Goal: Entertainment & Leisure: Consume media (video, audio)

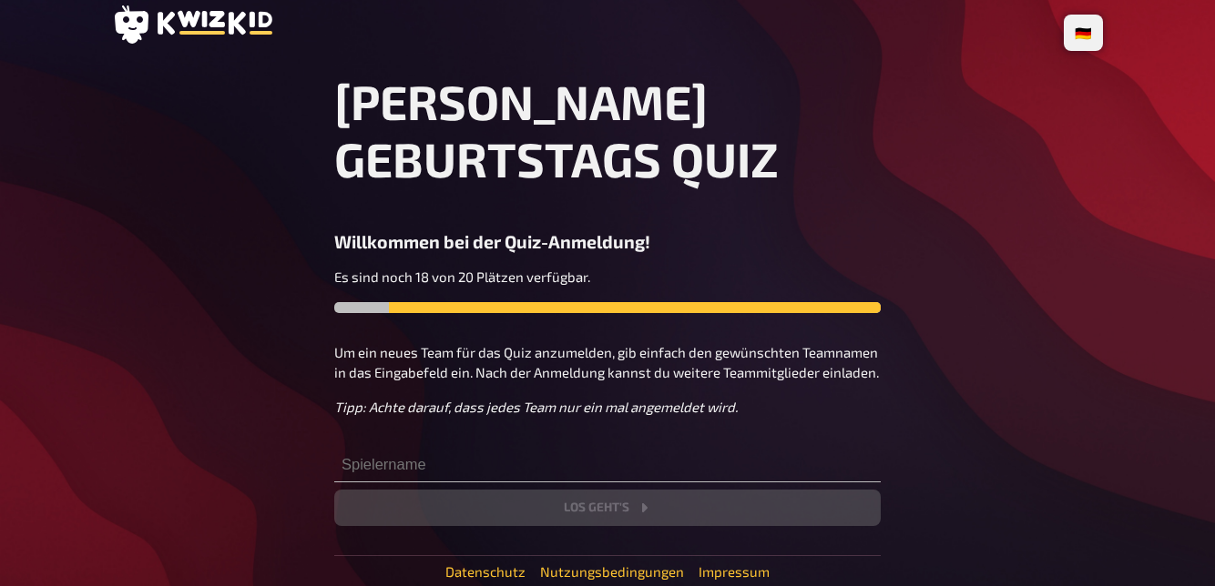
scroll to position [5, 0]
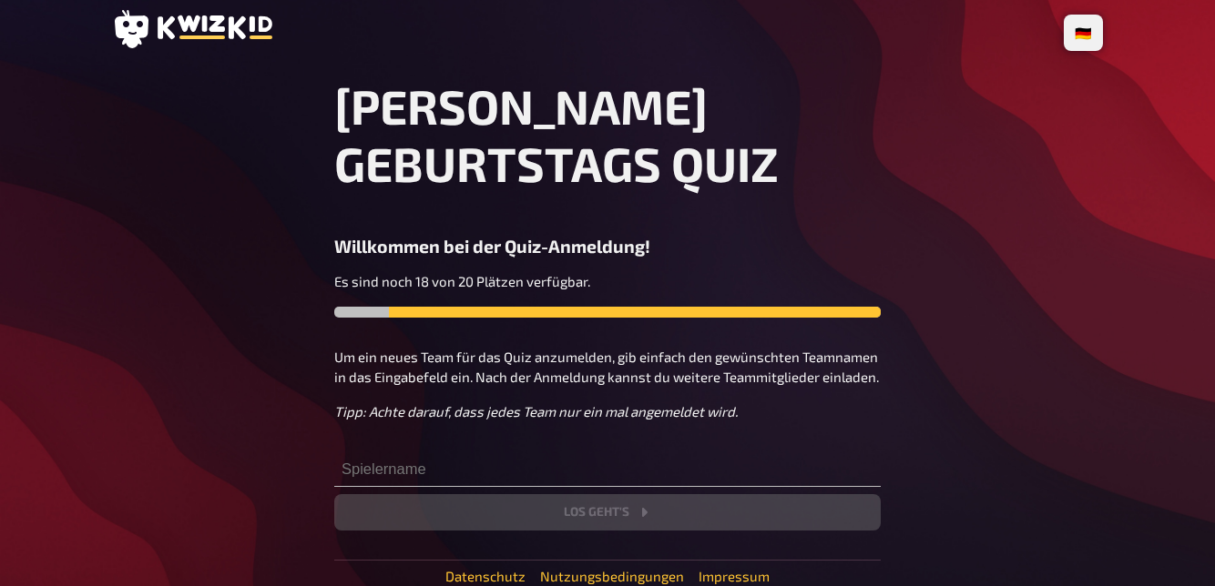
click at [682, 319] on div "Es sind noch 18 von 20 Plätzen verfügbar." at bounding box center [607, 309] width 546 height 76
click at [647, 318] on div "Es sind noch 18 von 20 Plätzen verfügbar." at bounding box center [607, 309] width 546 height 76
click at [608, 326] on div "Es sind noch 18 von 20 Plätzen verfügbar." at bounding box center [607, 309] width 546 height 76
click at [638, 417] on span "Tipp: Achte darauf, dass jedes Team nur ein mal angemeldet wird." at bounding box center [535, 411] width 403 height 16
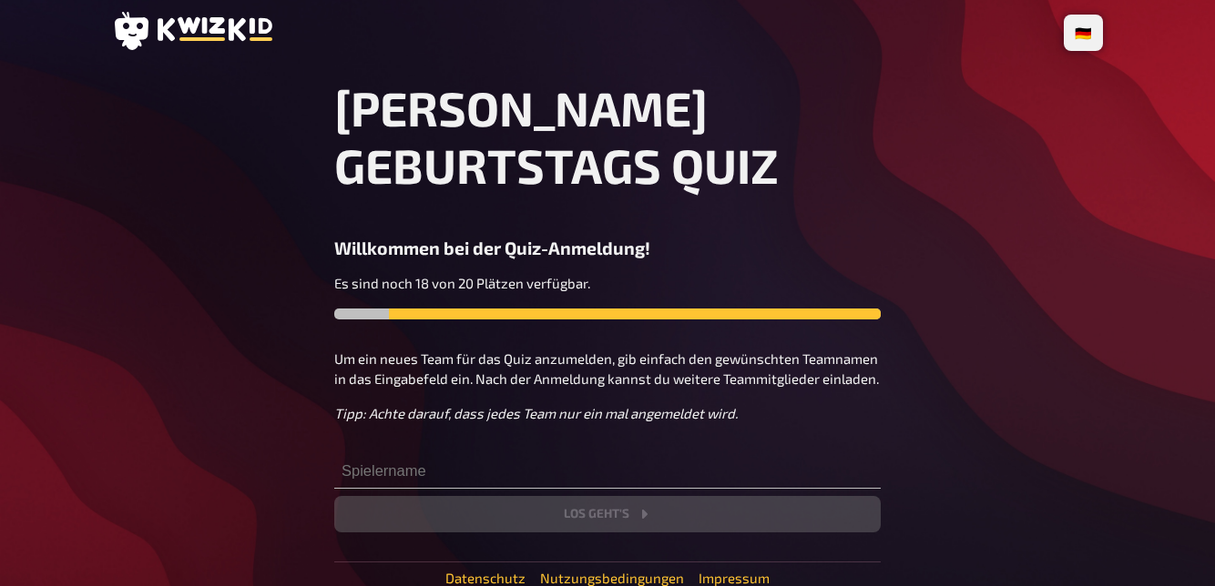
click at [665, 437] on div "[PERSON_NAME] GEBURTSTAGS QUIZ Willkommen bei der Quiz-Anmeldung! Es sind noch …" at bounding box center [607, 305] width 546 height 453
click at [666, 441] on div "[PERSON_NAME] GEBURTSTAGS QUIZ Willkommen bei der Quiz-Anmeldung! Es sind noch …" at bounding box center [607, 305] width 546 height 453
click at [660, 458] on input "text" at bounding box center [607, 470] width 546 height 36
click at [643, 461] on input "text" at bounding box center [607, 470] width 546 height 36
click at [453, 465] on input "text" at bounding box center [607, 470] width 546 height 36
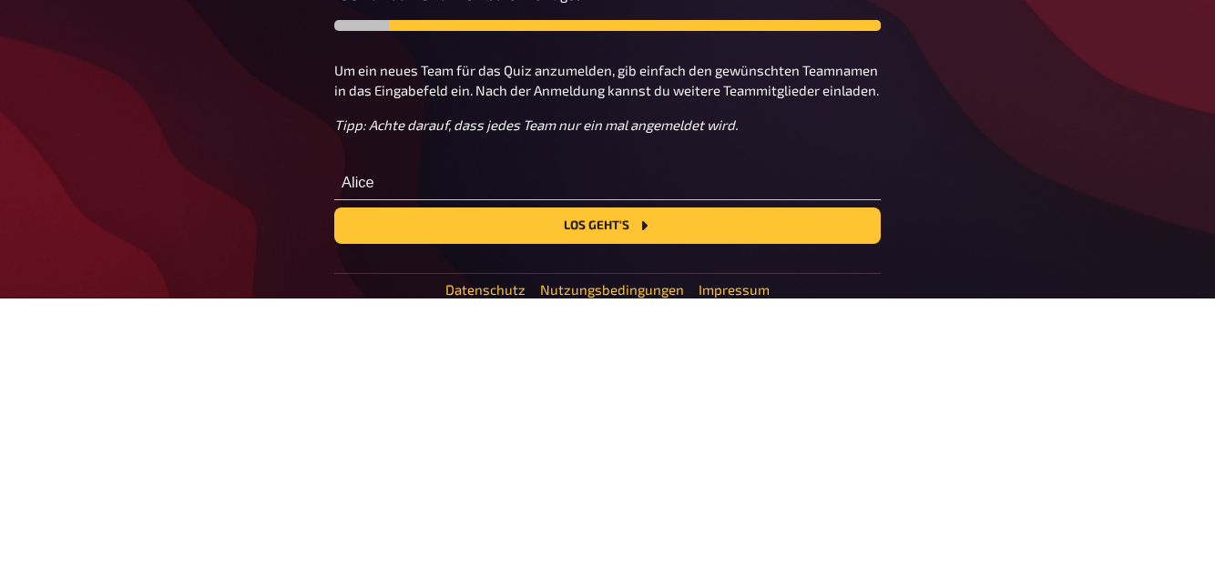
type input "Alice"
click at [646, 509] on icon "Los geht's" at bounding box center [643, 514] width 15 height 15
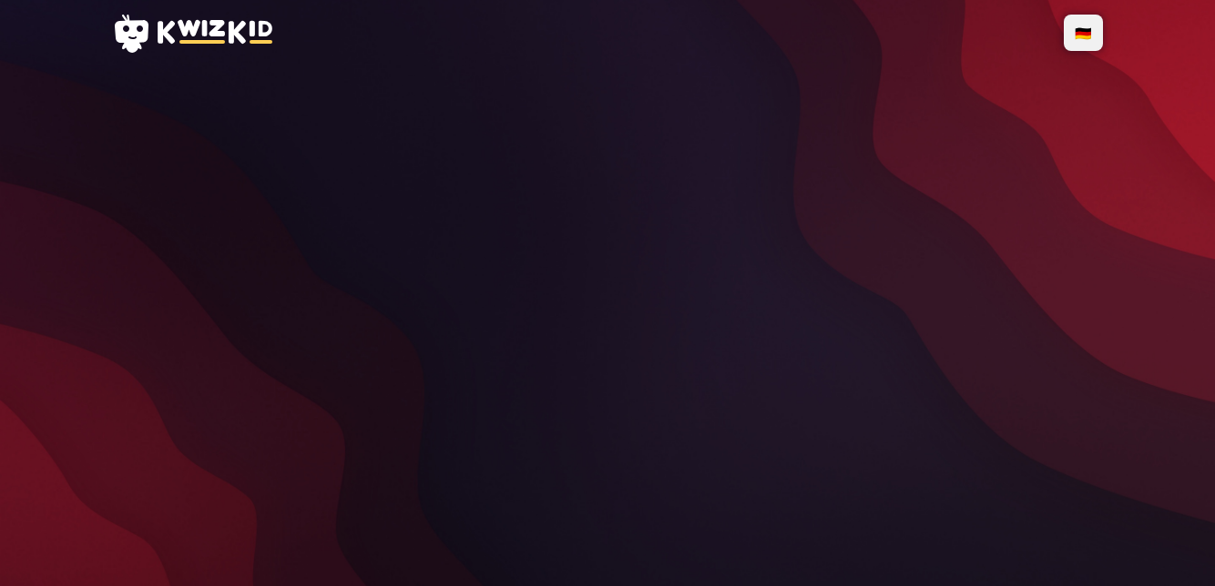
click at [269, 561] on div "🇩🇪 Deutsch 🇺🇸 English 🇳🇱 Nederlands loading" at bounding box center [607, 293] width 1020 height 586
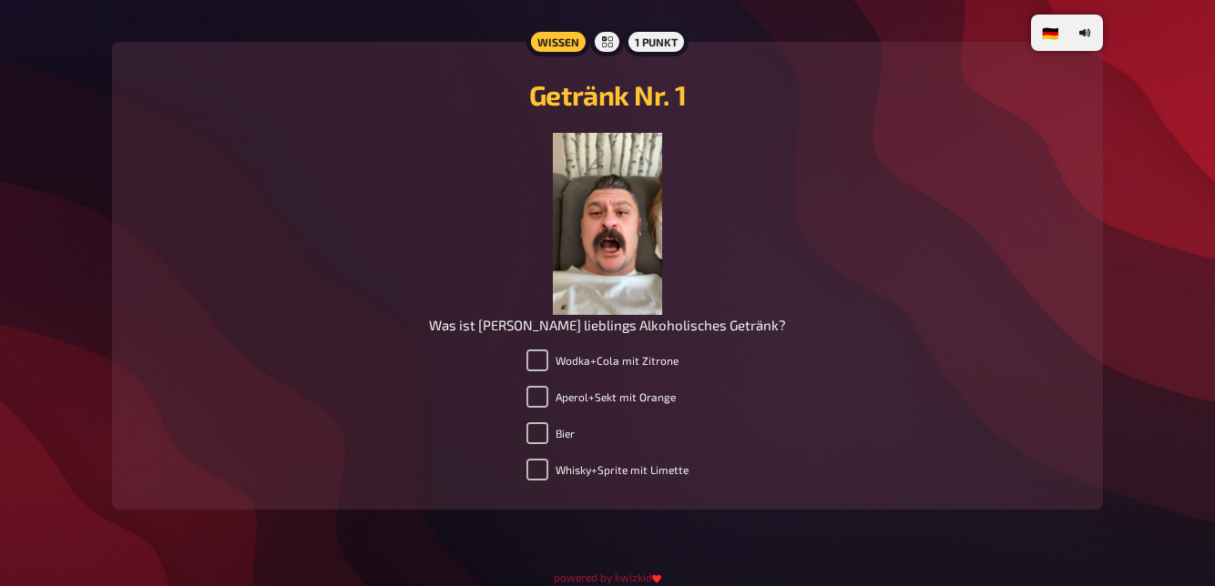
scroll to position [1863, 0]
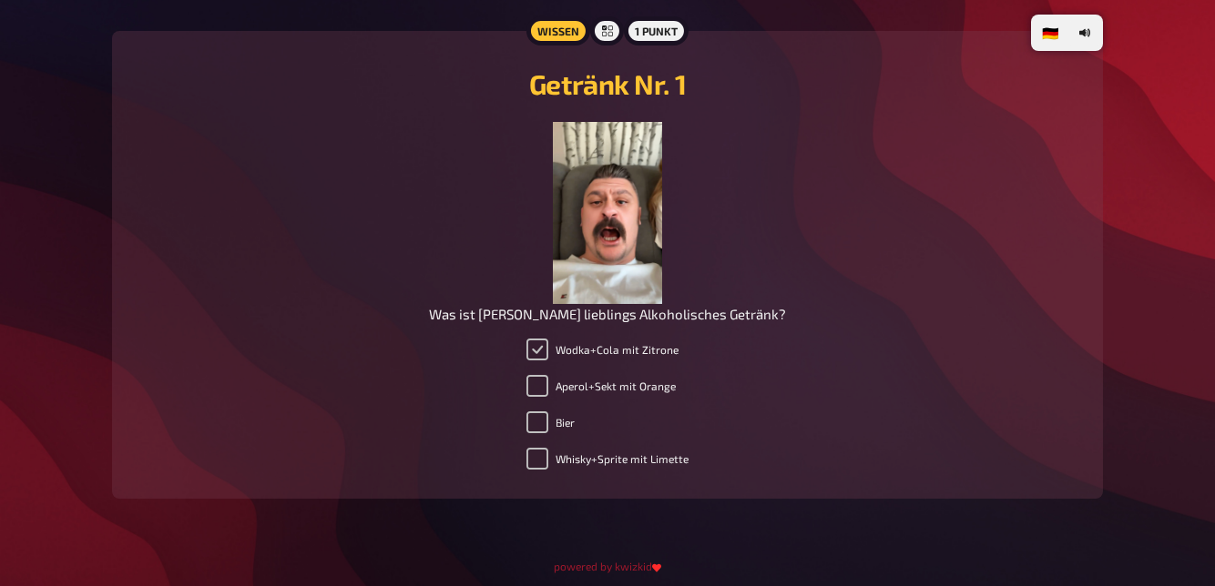
click at [539, 352] on input "Wodka+Cola mit Zitrone" at bounding box center [537, 350] width 22 height 22
checkbox input "true"
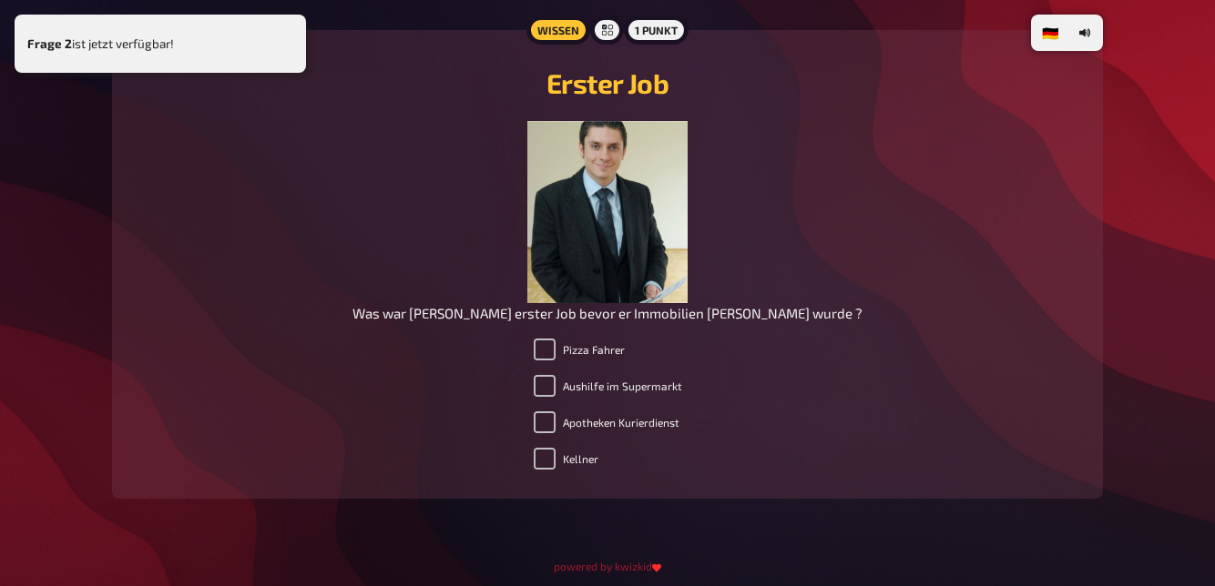
scroll to position [2462, 0]
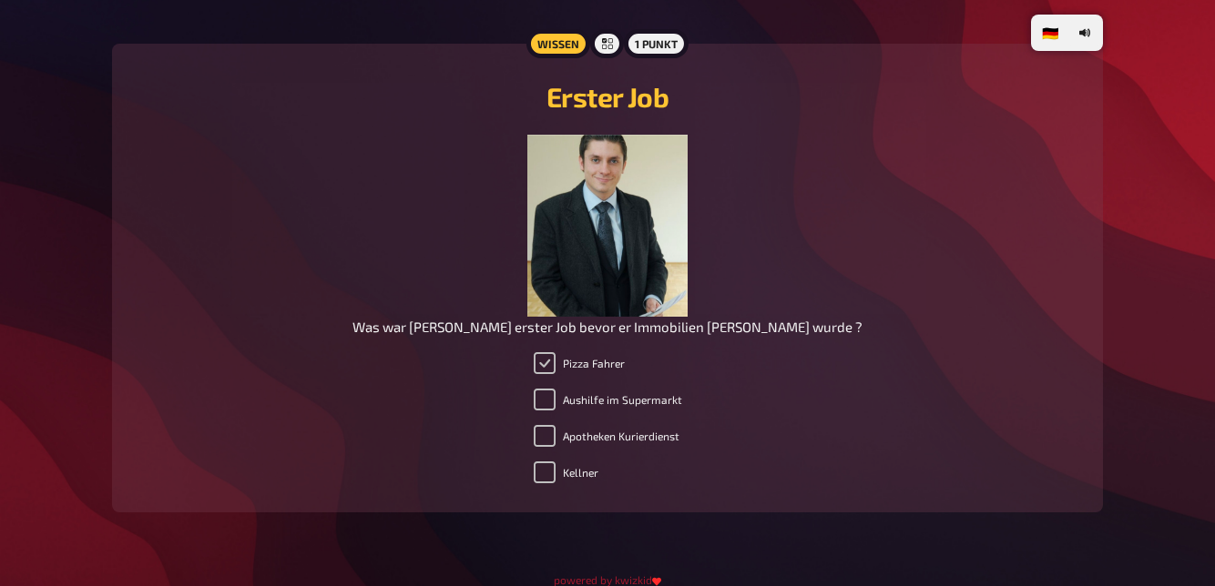
click at [550, 374] on input "Pizza Fahrer" at bounding box center [545, 363] width 22 height 22
checkbox input "true"
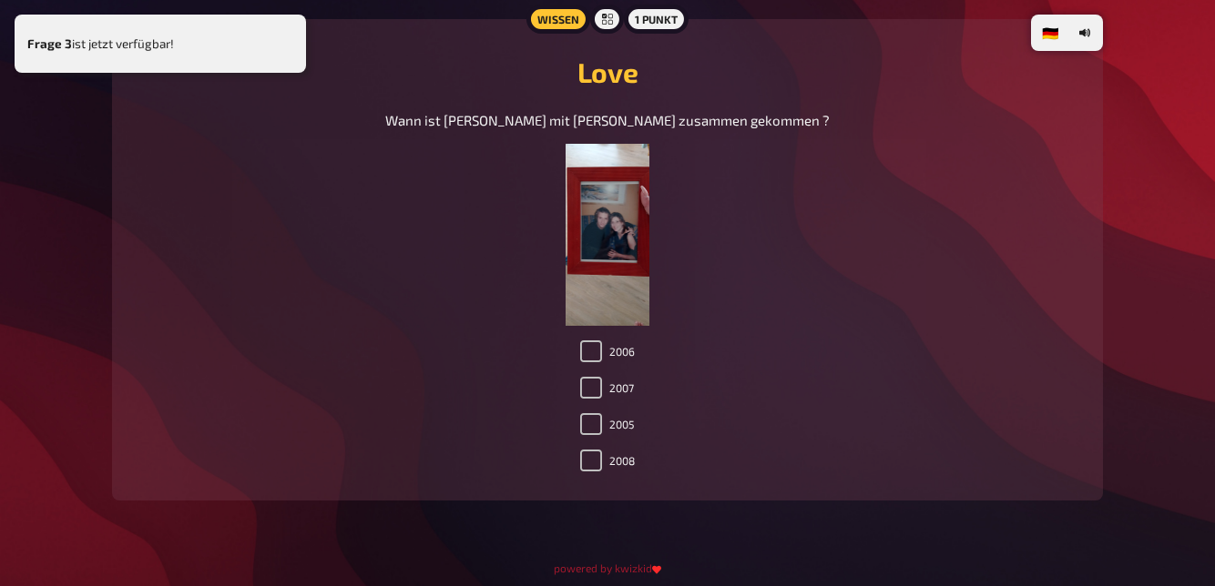
scroll to position [3102, 0]
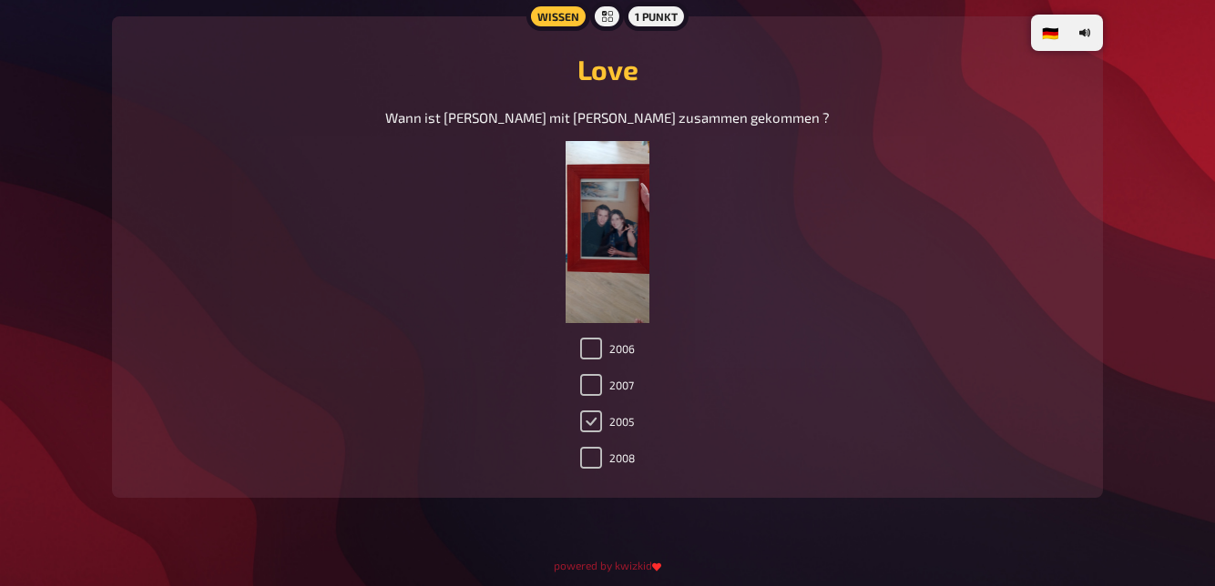
click at [587, 426] on input "2005" at bounding box center [591, 422] width 22 height 22
checkbox input "true"
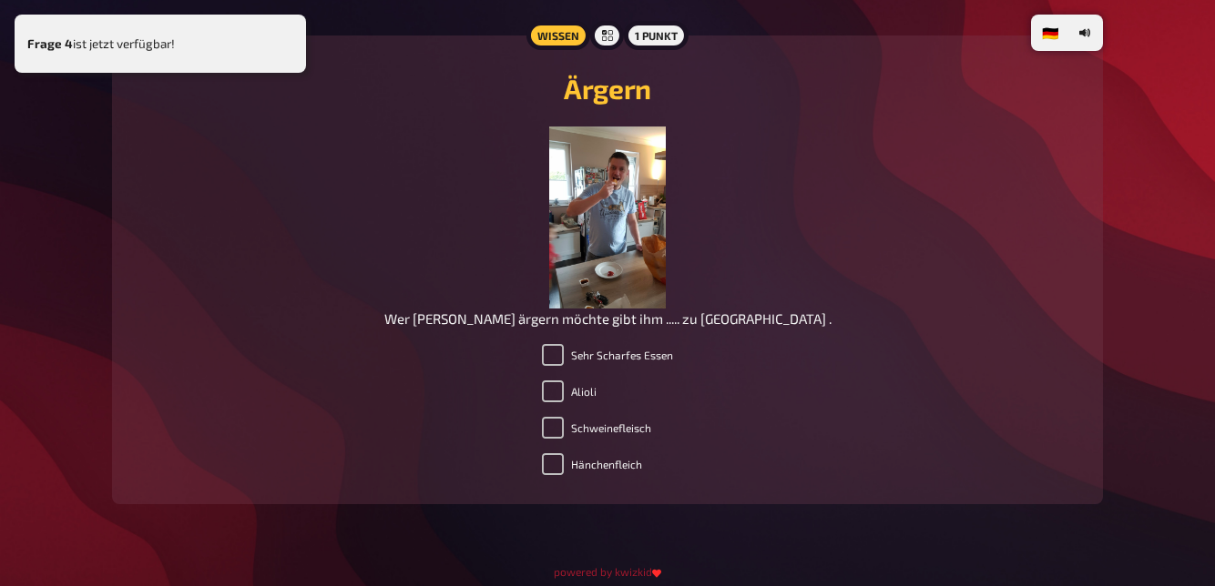
scroll to position [3715, 0]
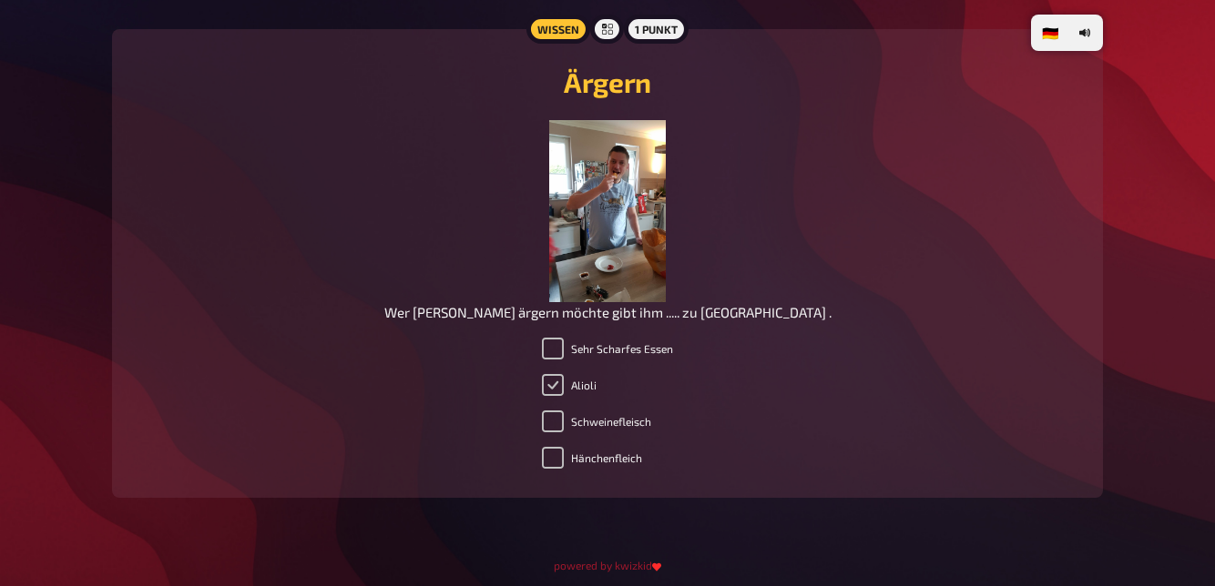
click at [549, 387] on input "Alioli" at bounding box center [553, 385] width 22 height 22
checkbox input "true"
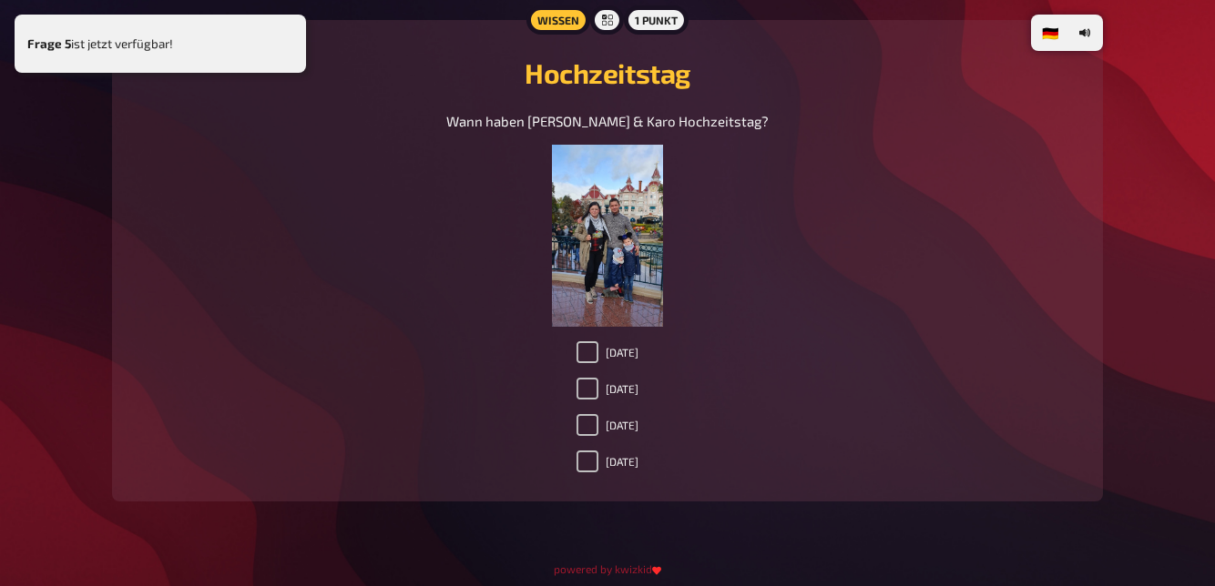
scroll to position [4341, 0]
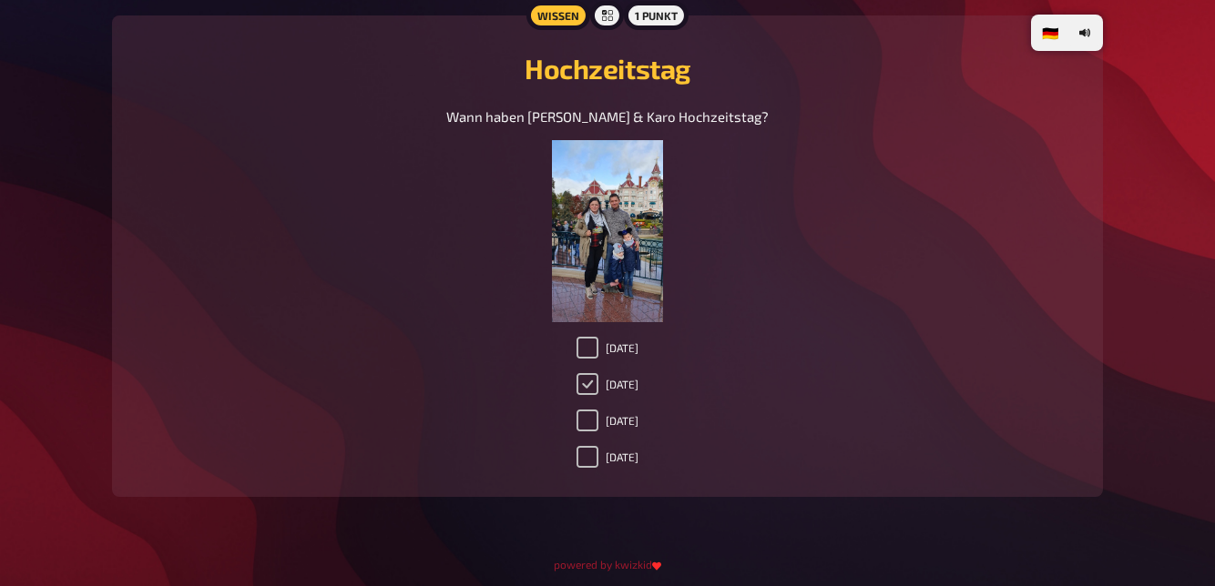
click at [579, 394] on input "[DATE]" at bounding box center [587, 384] width 22 height 22
checkbox input "true"
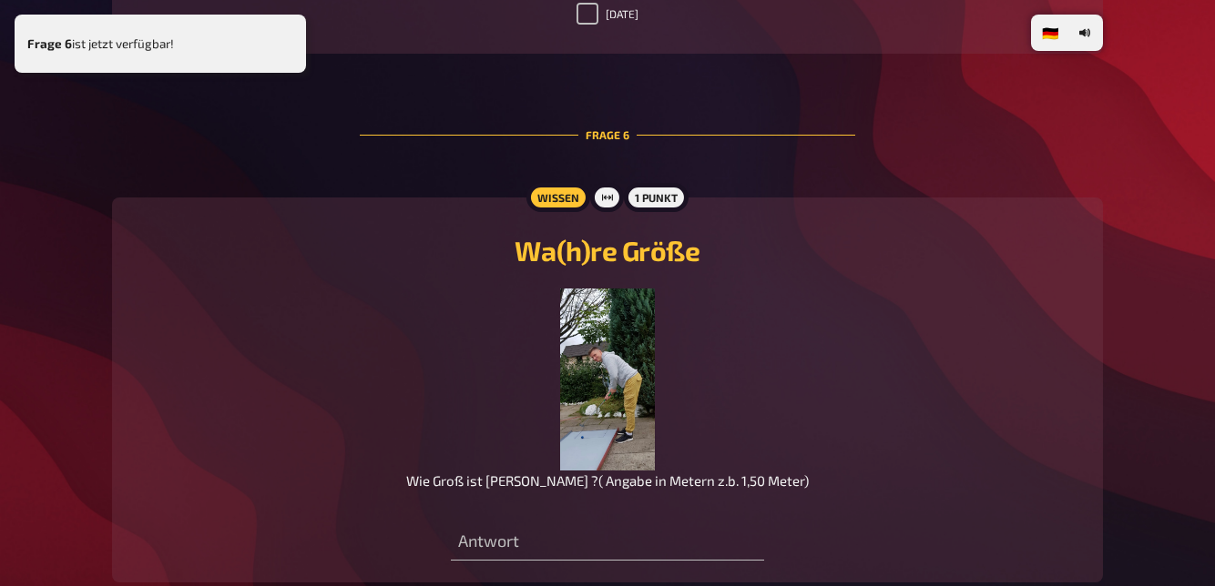
scroll to position [4871, 0]
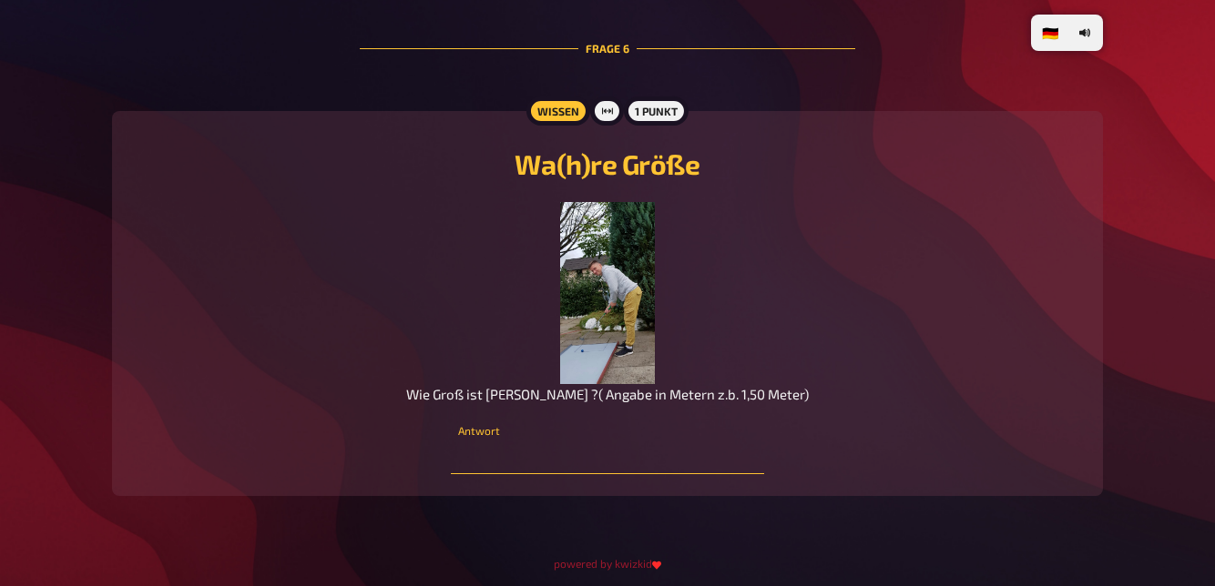
click at [549, 442] on input "number" at bounding box center [607, 456] width 312 height 36
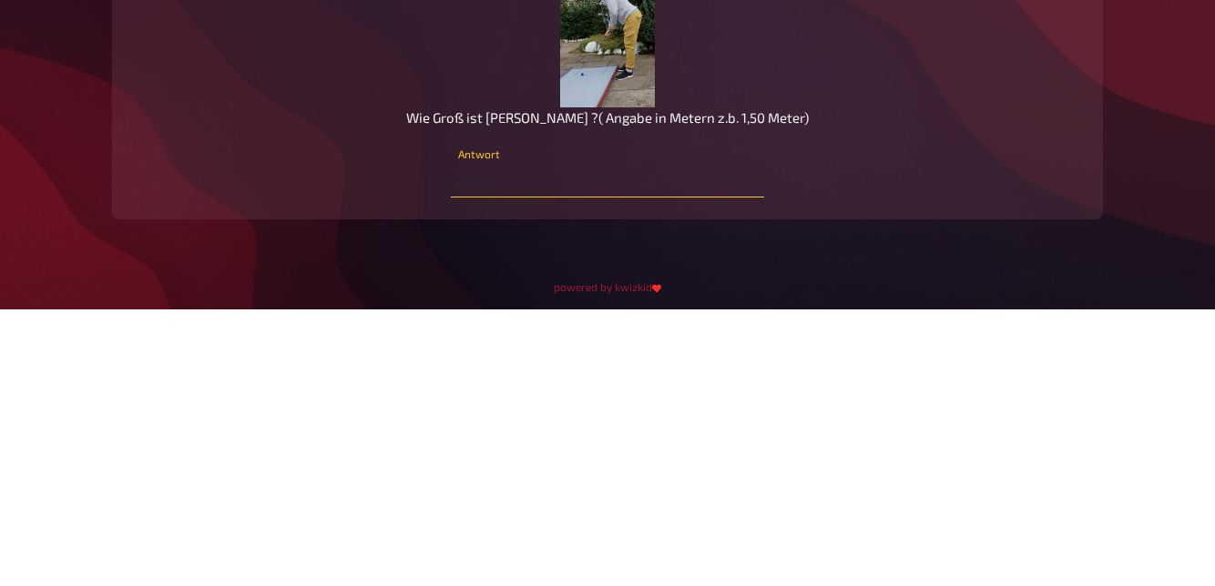
type input "1"
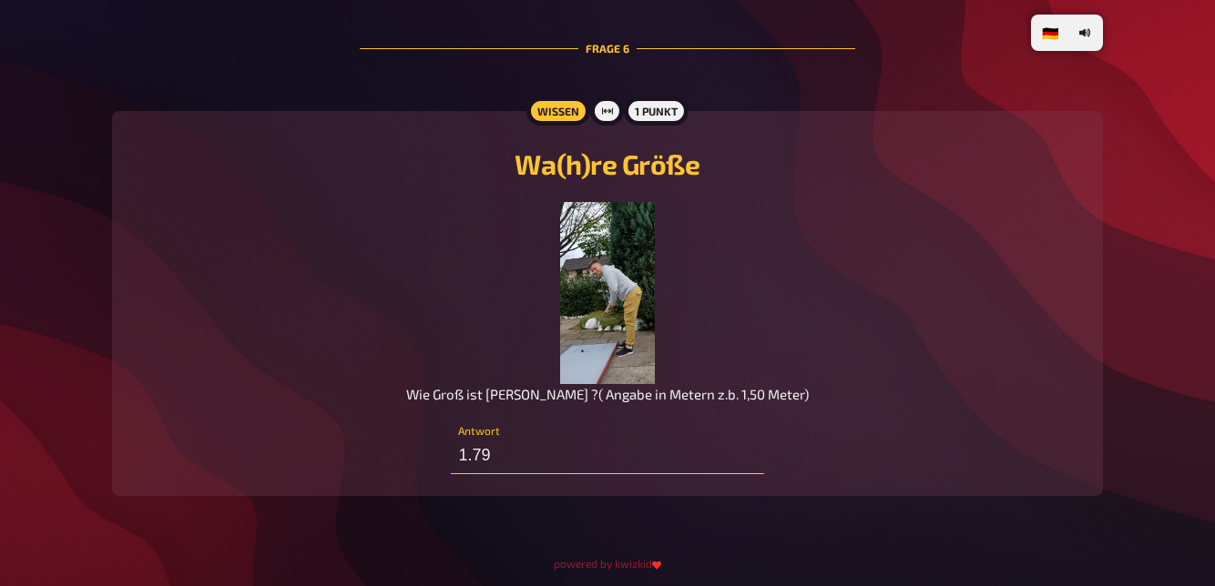
click at [592, 474] on input "1.79" at bounding box center [607, 456] width 312 height 36
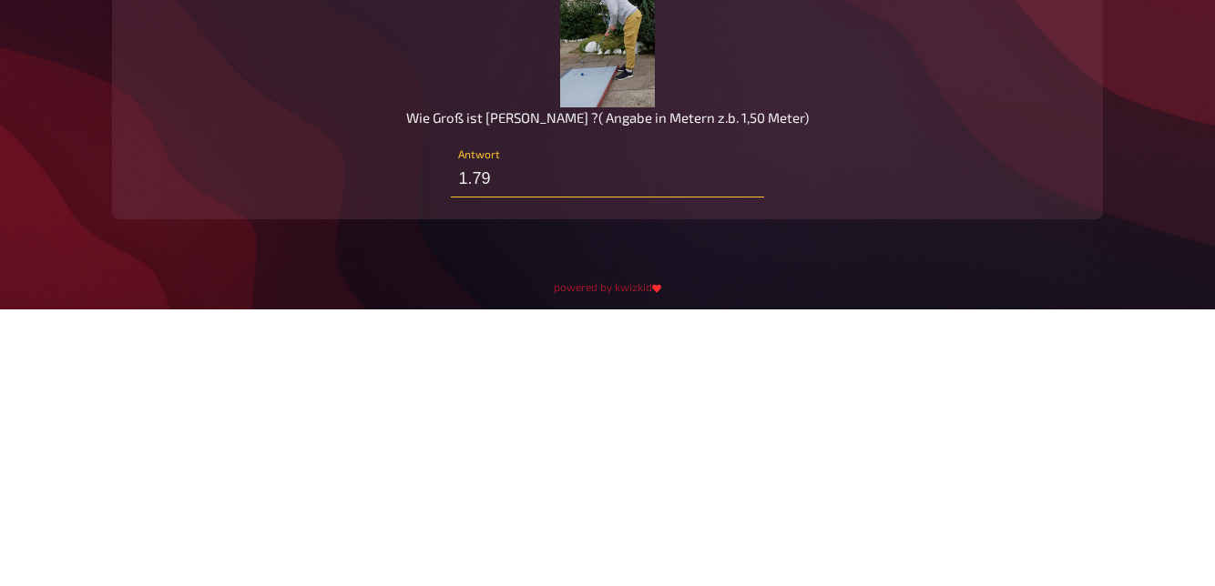
type input "1.7"
type input "1"
type input "1.7"
type input "1.82"
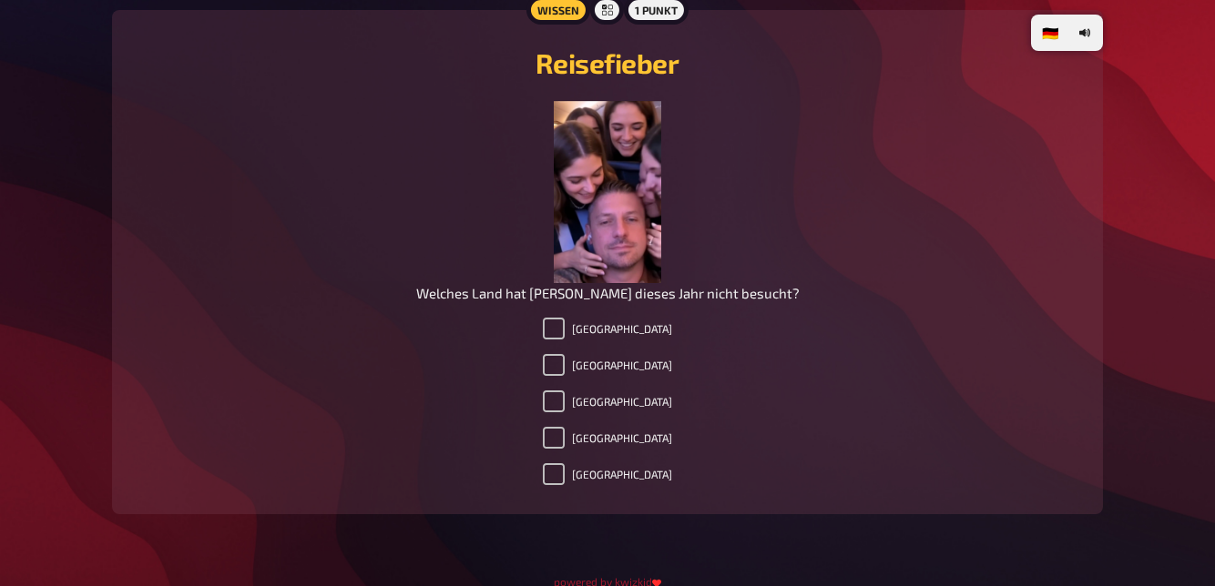
scroll to position [5504, 0]
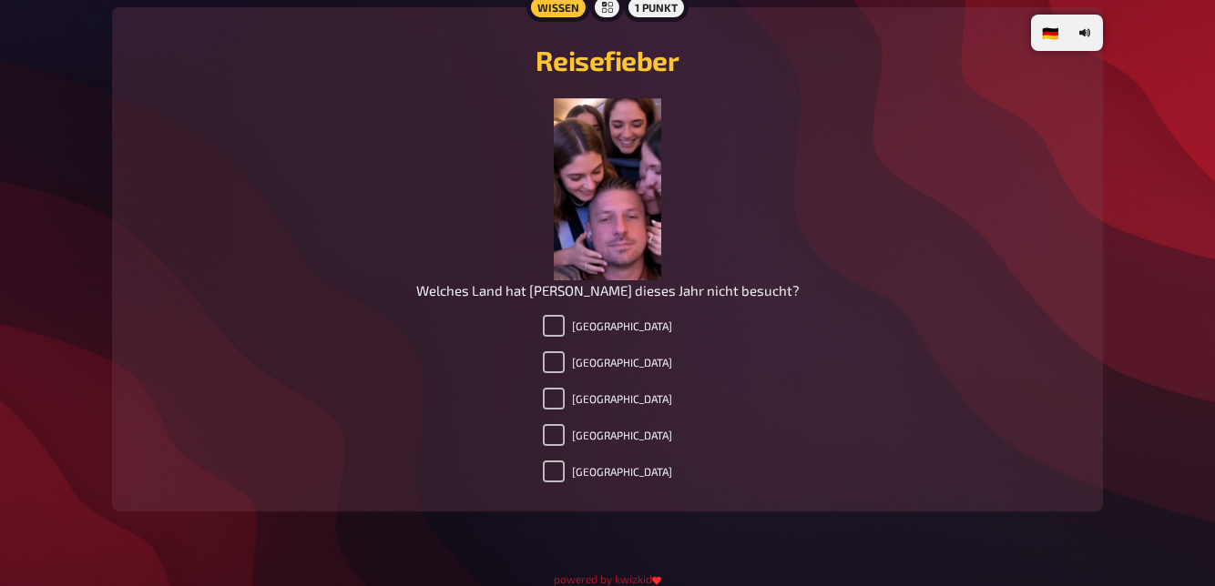
click at [563, 360] on label "[GEOGRAPHIC_DATA]" at bounding box center [607, 362] width 129 height 22
click at [563, 360] on input "[GEOGRAPHIC_DATA]" at bounding box center [554, 362] width 22 height 22
checkbox input "true"
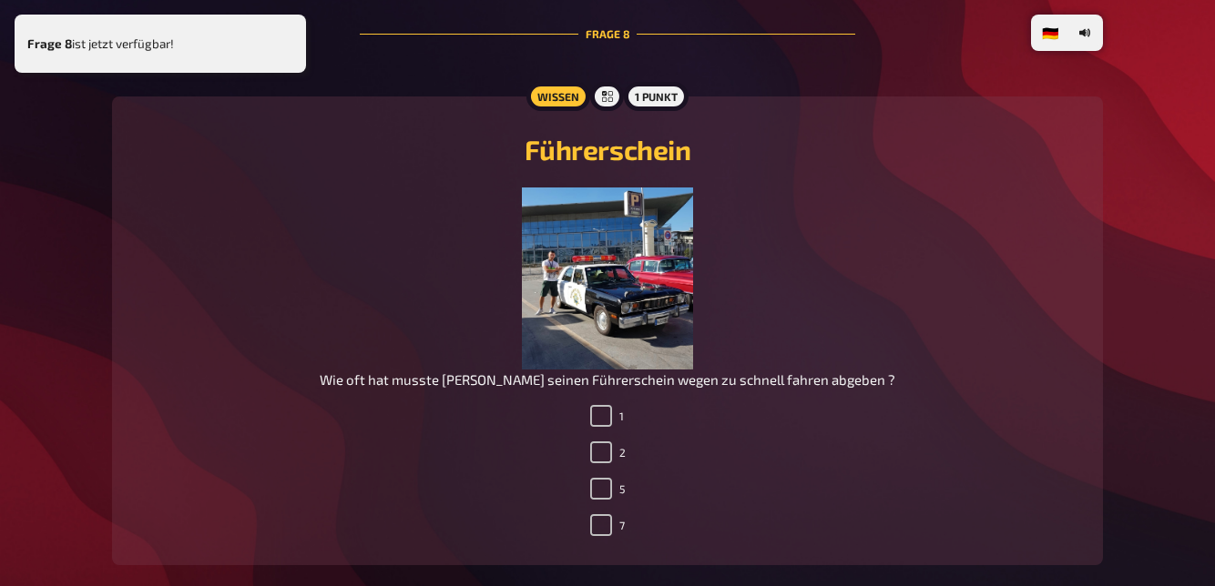
scroll to position [6065, 0]
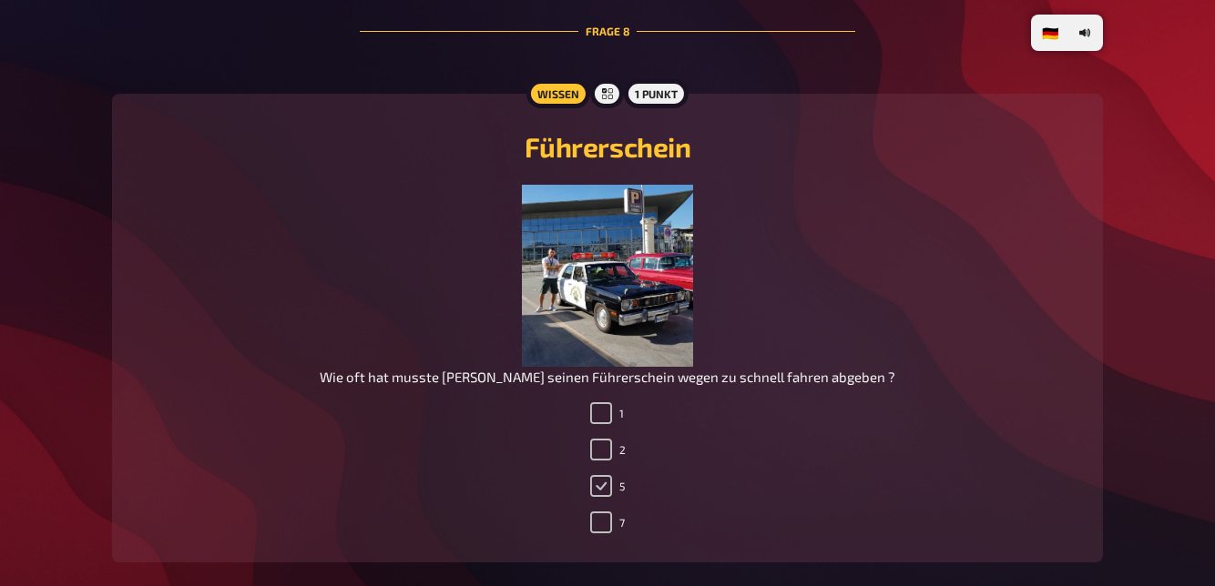
click at [590, 493] on input "5" at bounding box center [601, 486] width 22 height 22
checkbox input "true"
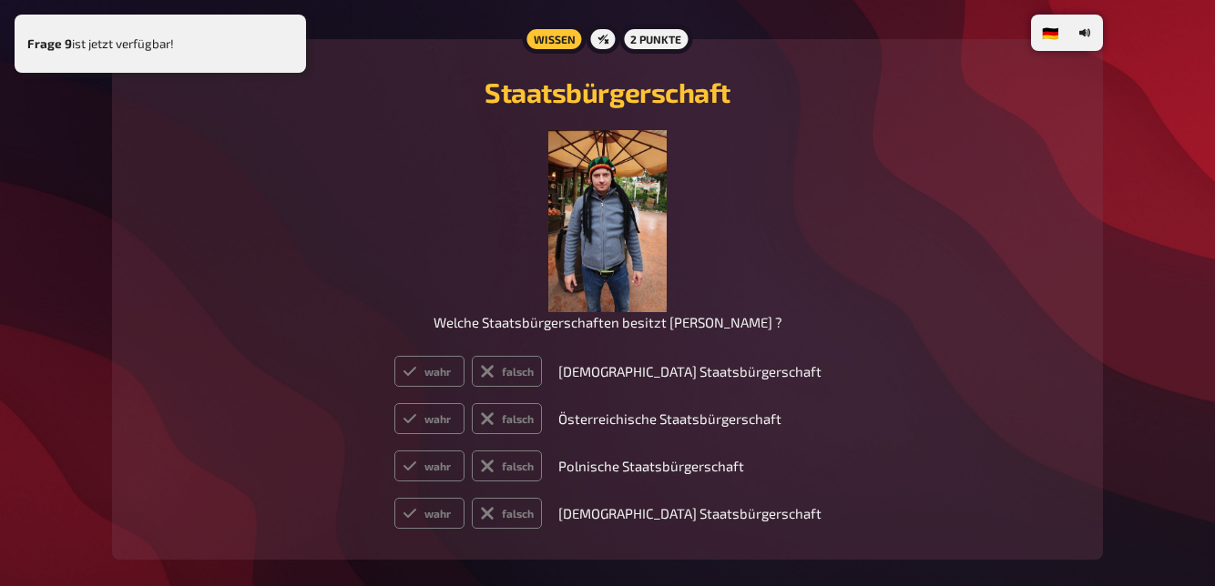
scroll to position [6758, 0]
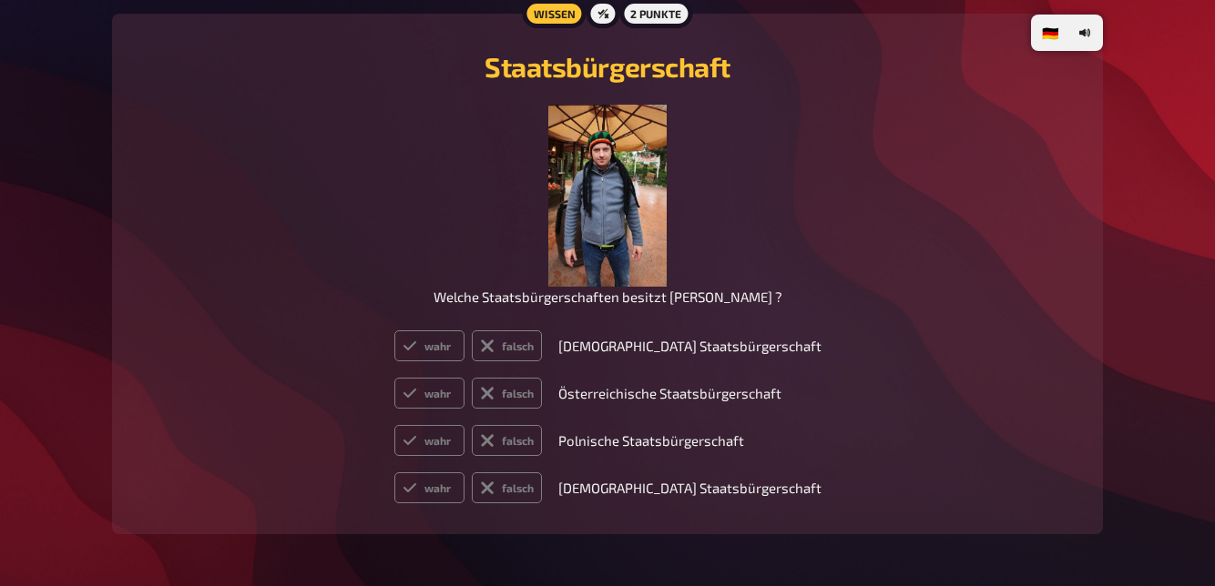
click at [524, 348] on label "falsch" at bounding box center [507, 345] width 70 height 31
click at [394, 330] on input "falsch" at bounding box center [393, 330] width 1 height 1
radio input "true"
click at [448, 448] on label "wahr" at bounding box center [429, 440] width 70 height 31
click at [394, 425] on input "wahr" at bounding box center [393, 424] width 1 height 1
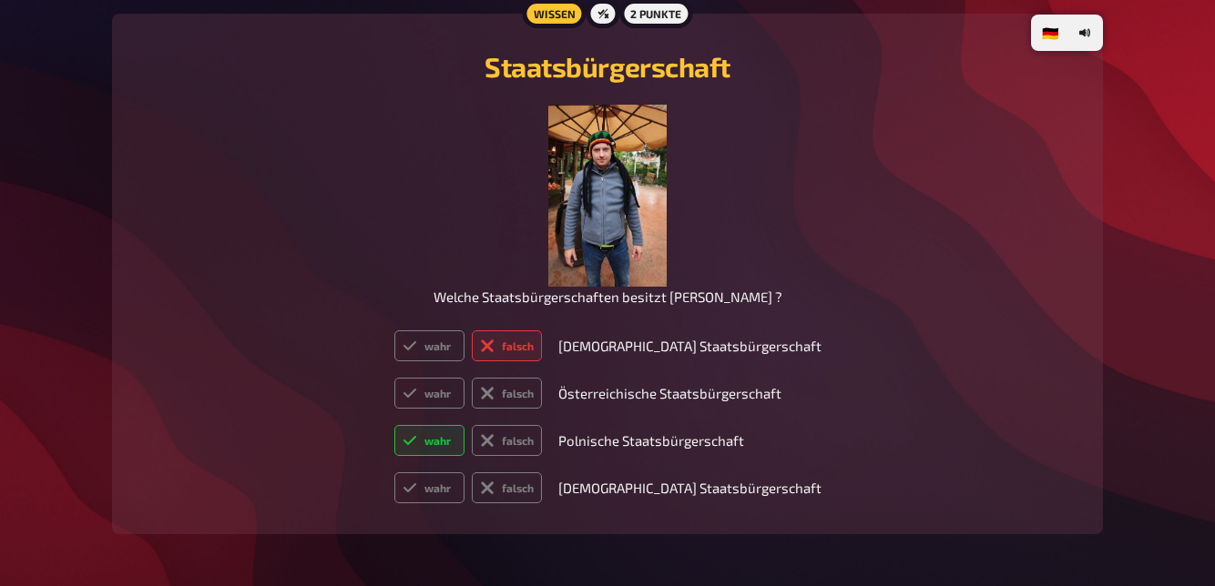
radio input "true"
click at [443, 486] on label "wahr" at bounding box center [429, 488] width 70 height 31
click at [394, 473] on input "wahr" at bounding box center [393, 472] width 1 height 1
radio input "true"
click at [521, 402] on label "falsch" at bounding box center [507, 393] width 70 height 31
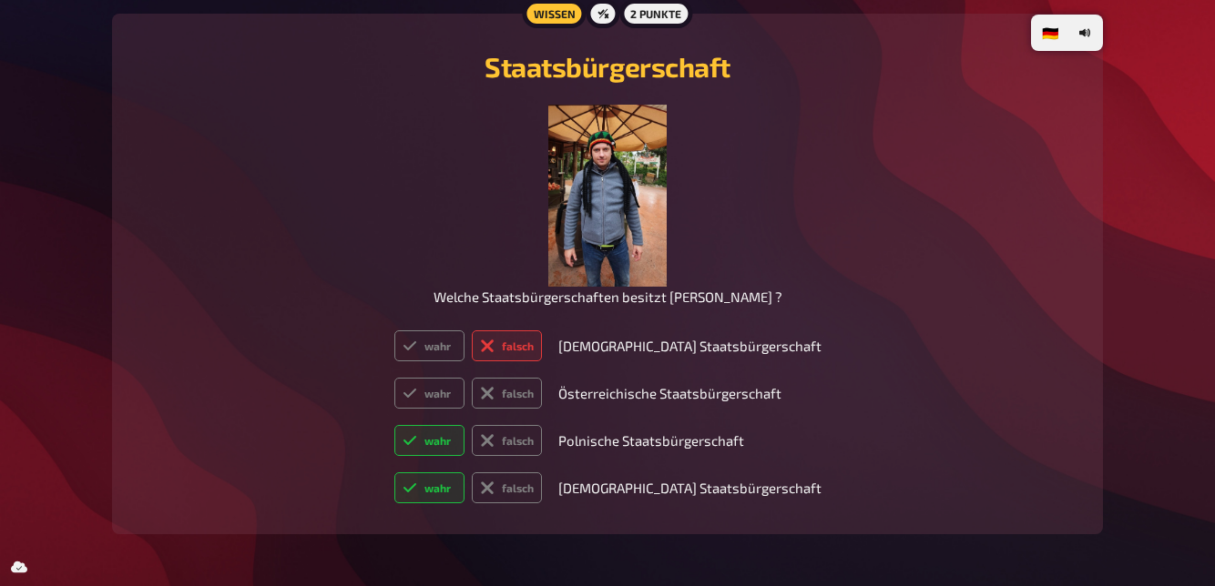
click at [394, 378] on input "falsch" at bounding box center [393, 377] width 1 height 1
radio input "true"
click at [455, 339] on label "wahr" at bounding box center [429, 345] width 70 height 31
click at [394, 330] on input "wahr" at bounding box center [393, 330] width 1 height 1
radio input "true"
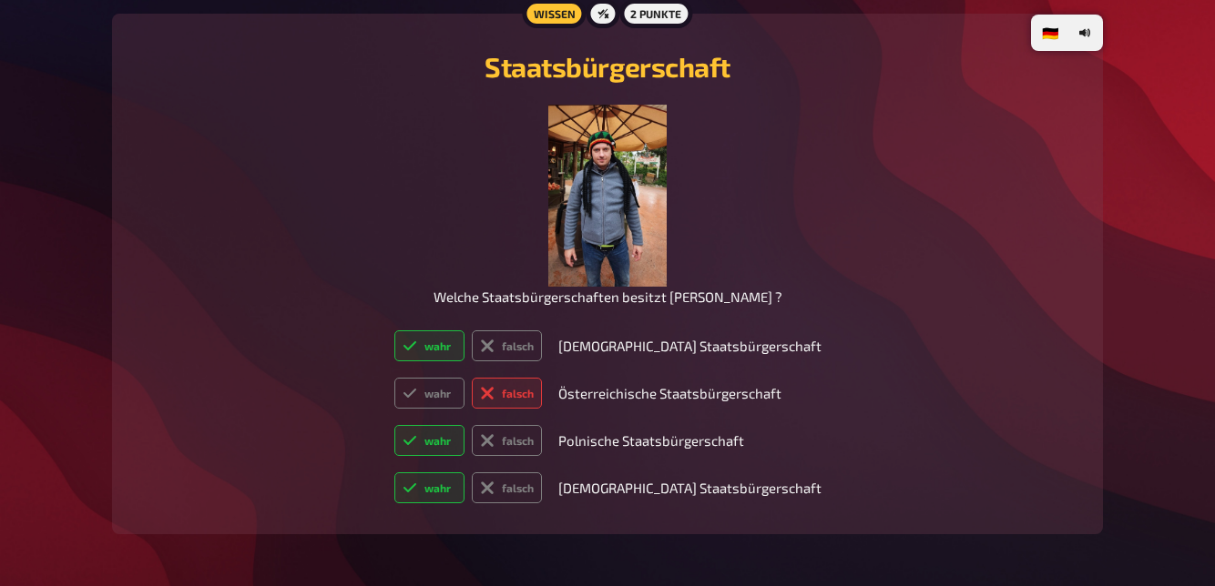
click at [534, 456] on label "falsch" at bounding box center [507, 440] width 70 height 31
click at [394, 425] on input "falsch" at bounding box center [393, 424] width 1 height 1
radio input "true"
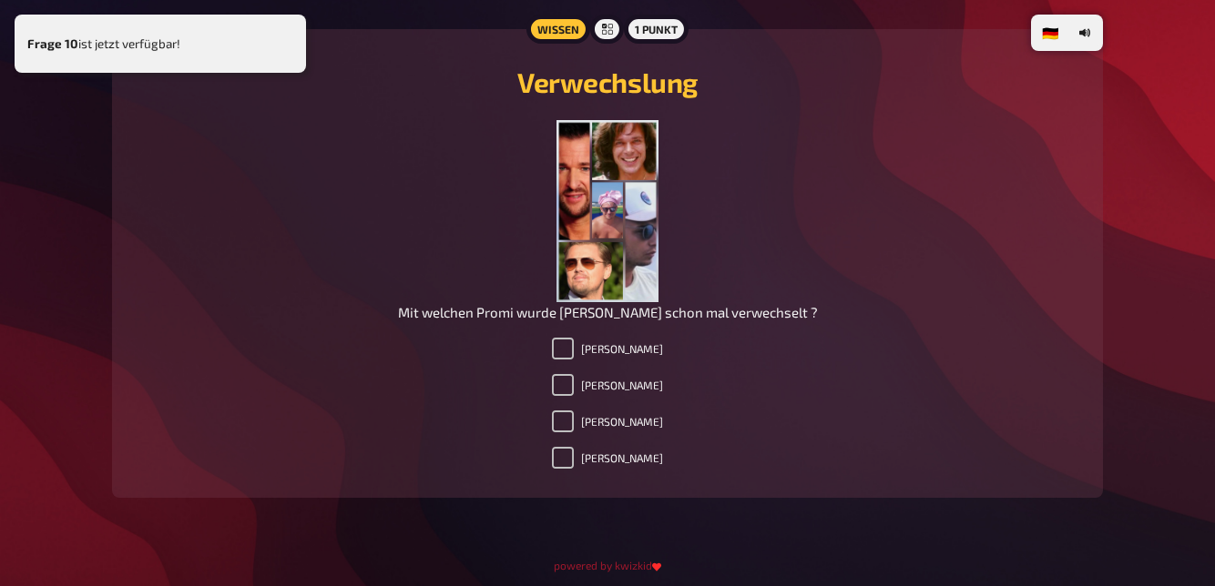
scroll to position [7409, 0]
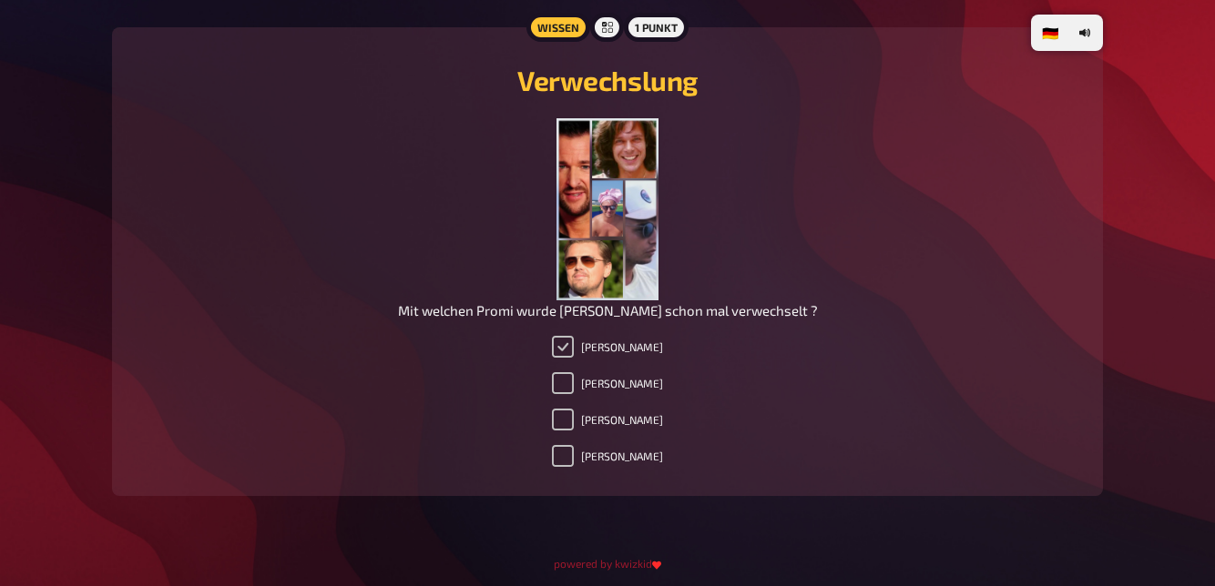
click at [559, 353] on input "[PERSON_NAME]" at bounding box center [563, 347] width 22 height 22
checkbox input "true"
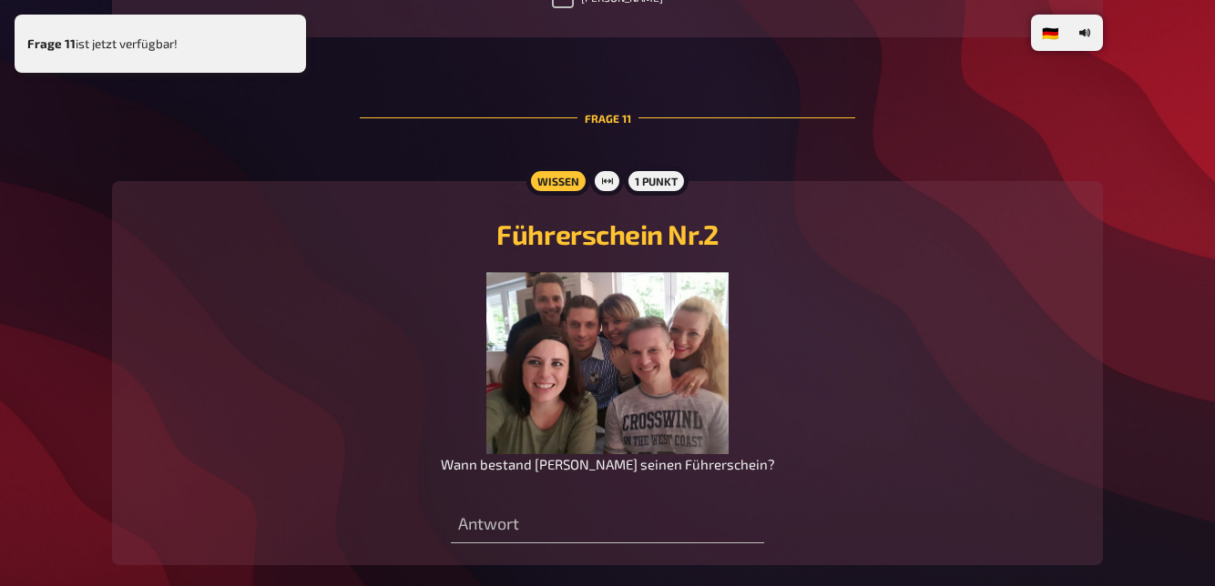
scroll to position [7938, 0]
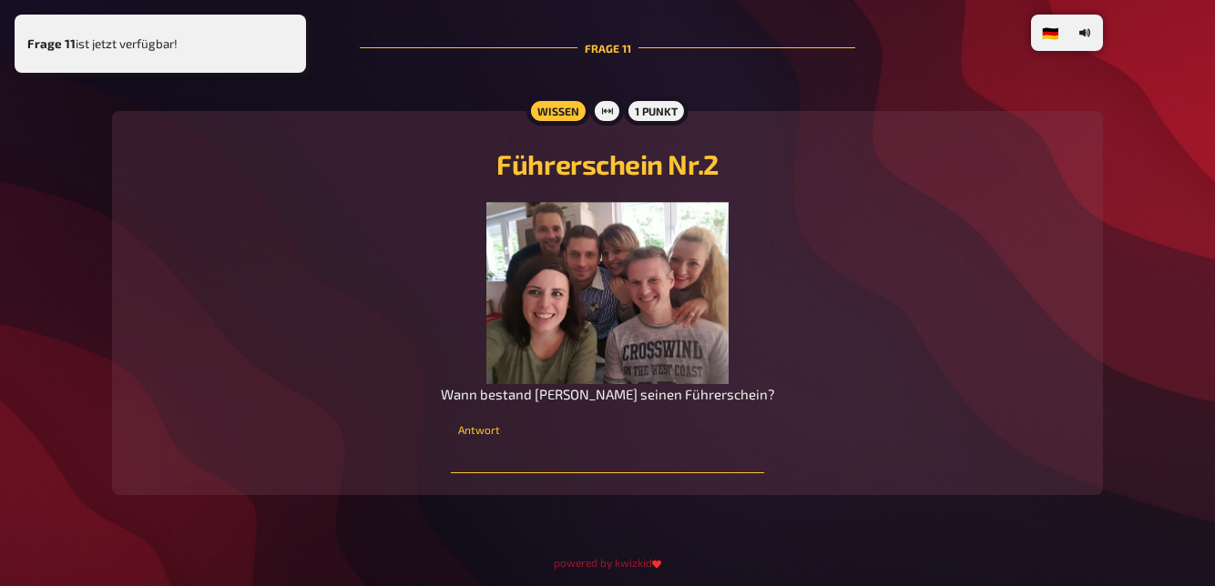
click at [637, 455] on input "number" at bounding box center [607, 455] width 312 height 36
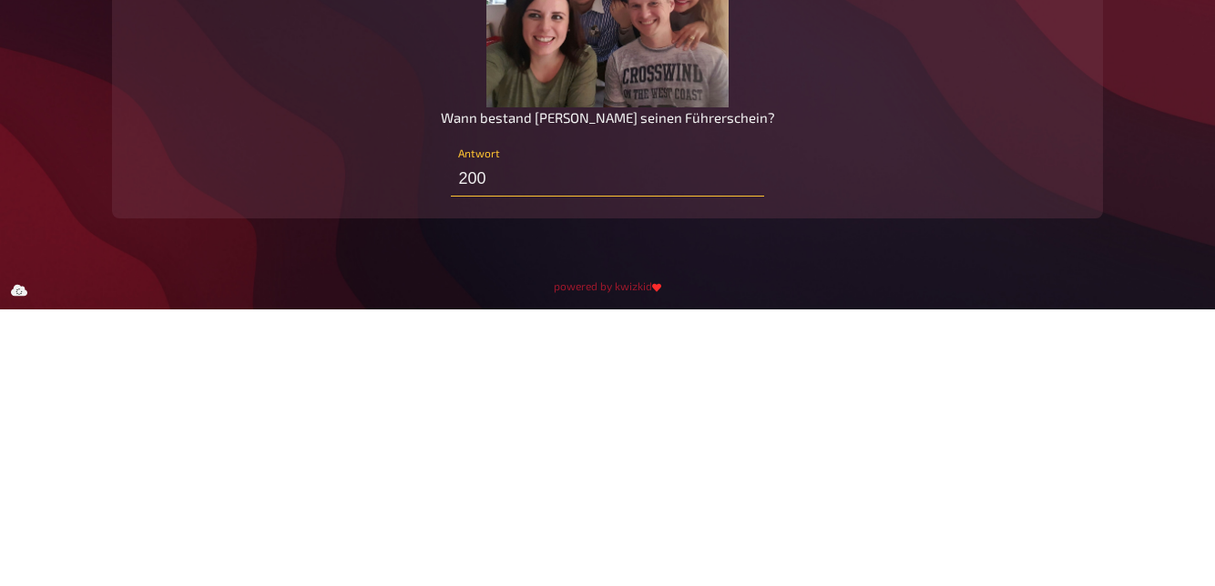
type input "2003"
click at [827, 561] on div "powered by kwizkid" at bounding box center [607, 562] width 991 height 17
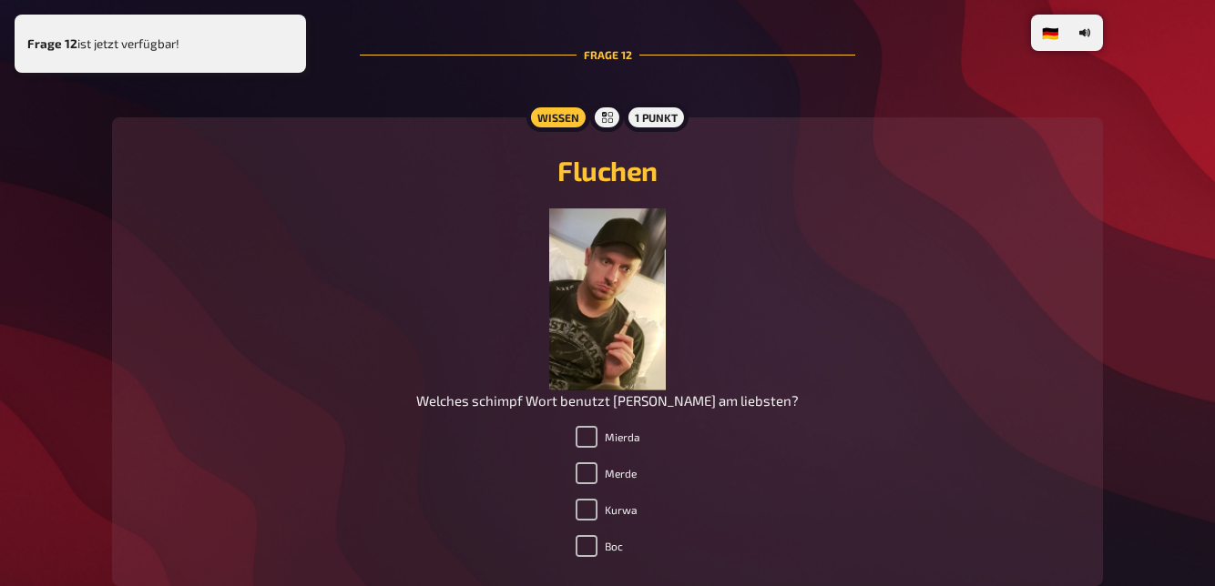
scroll to position [8551, 0]
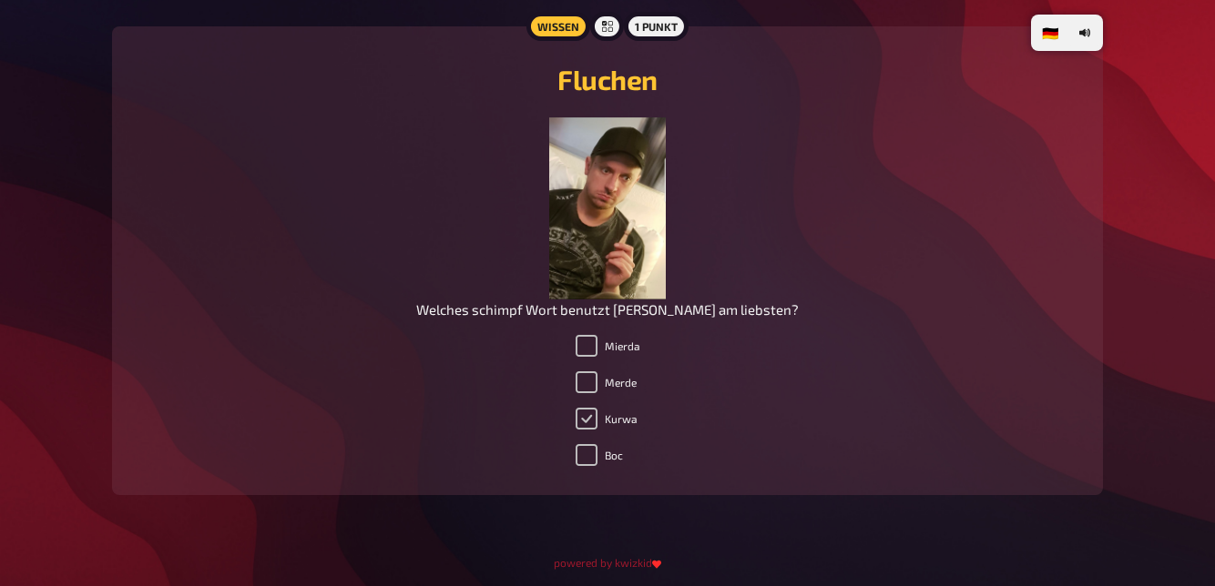
click at [584, 423] on input "Kurwa" at bounding box center [586, 419] width 22 height 22
checkbox input "true"
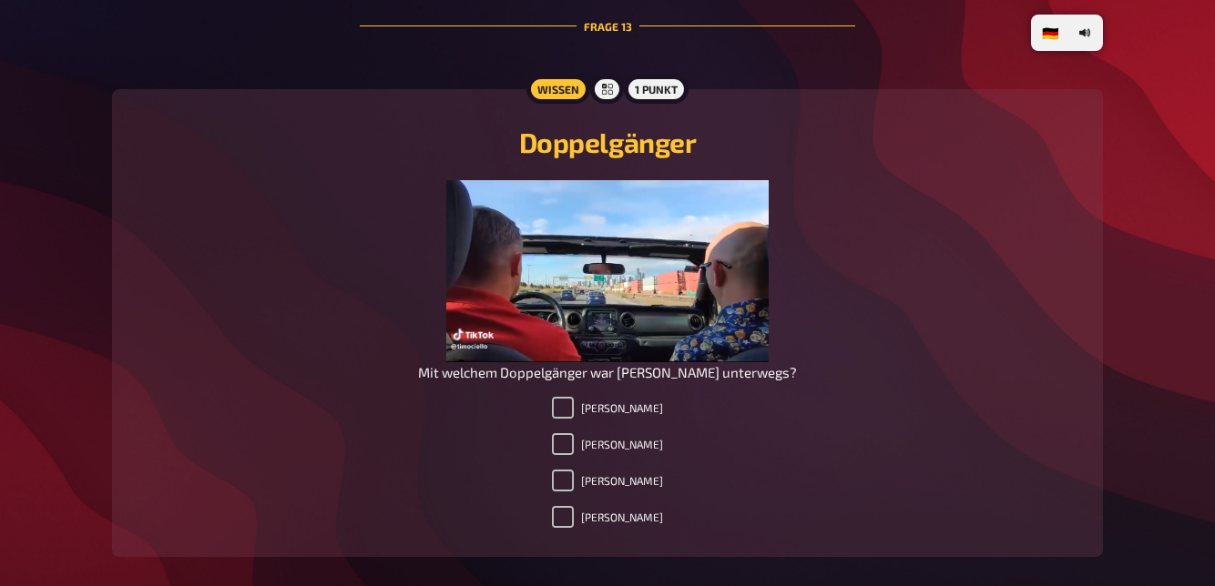
scroll to position [9164, 0]
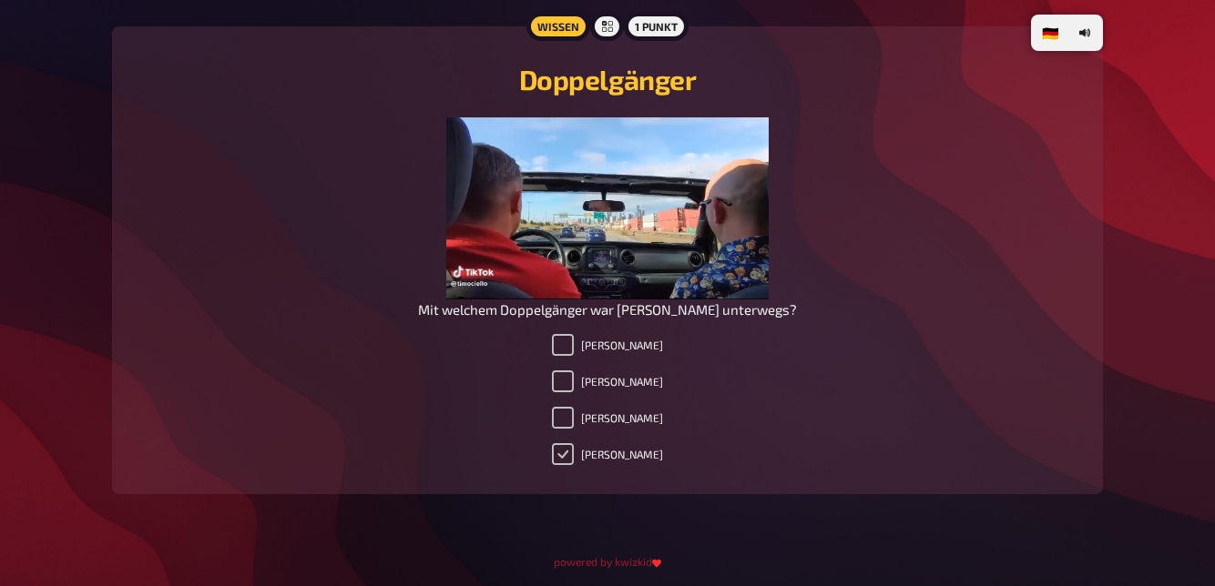
click at [566, 464] on input "[PERSON_NAME]" at bounding box center [563, 454] width 22 height 22
checkbox input "true"
click at [564, 390] on input "[PERSON_NAME]" at bounding box center [563, 382] width 22 height 22
checkbox input "true"
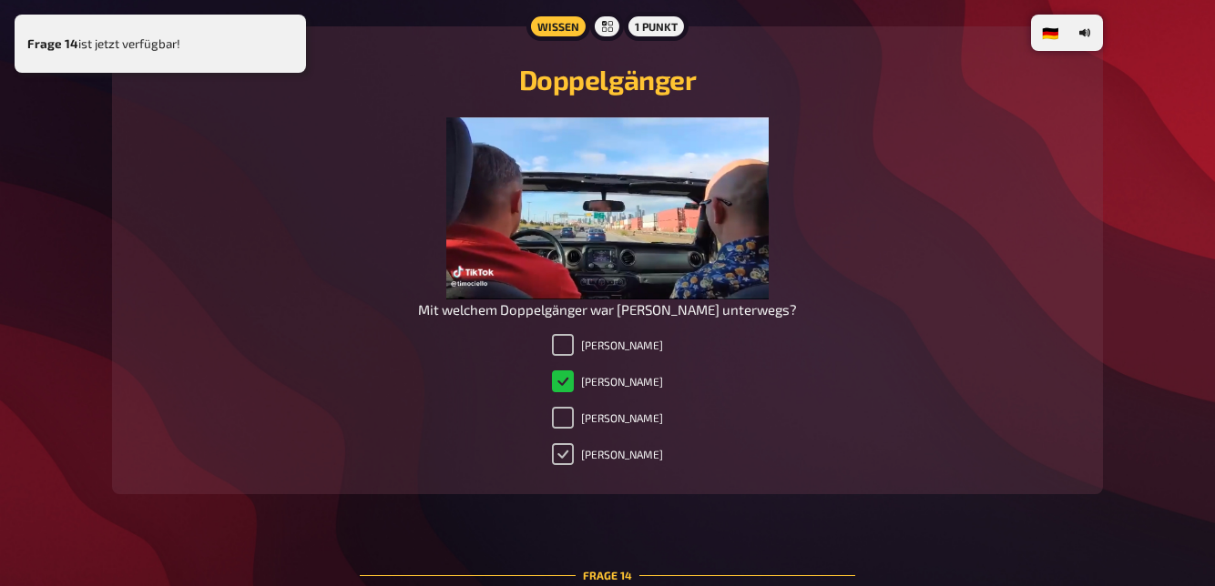
click at [564, 462] on input "[PERSON_NAME]" at bounding box center [563, 454] width 22 height 22
checkbox input "true"
checkbox input "false"
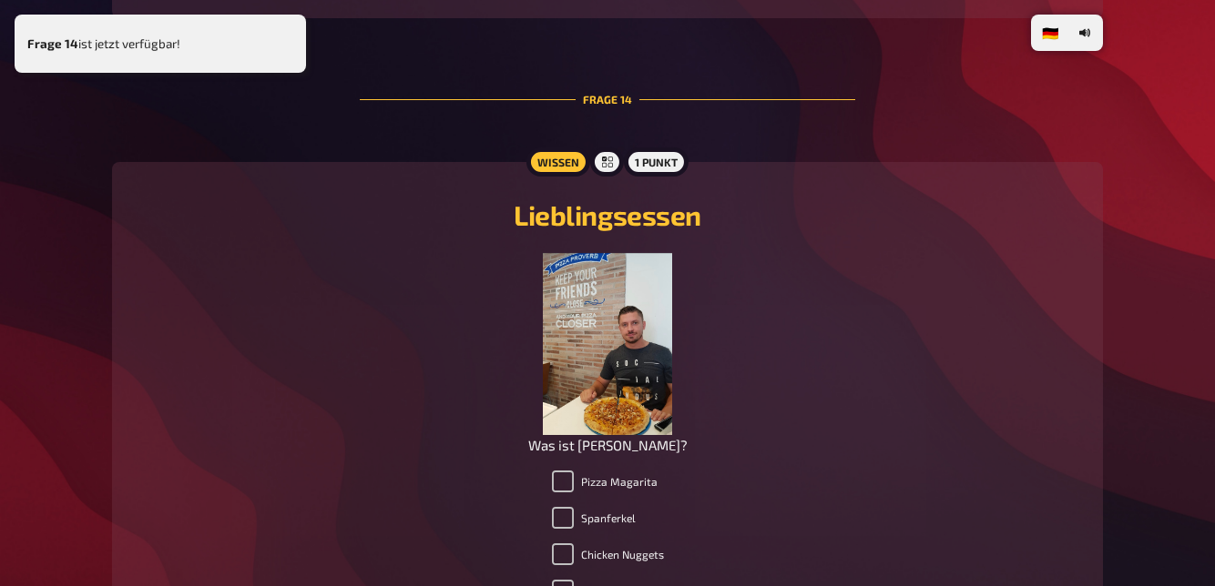
scroll to position [9776, 0]
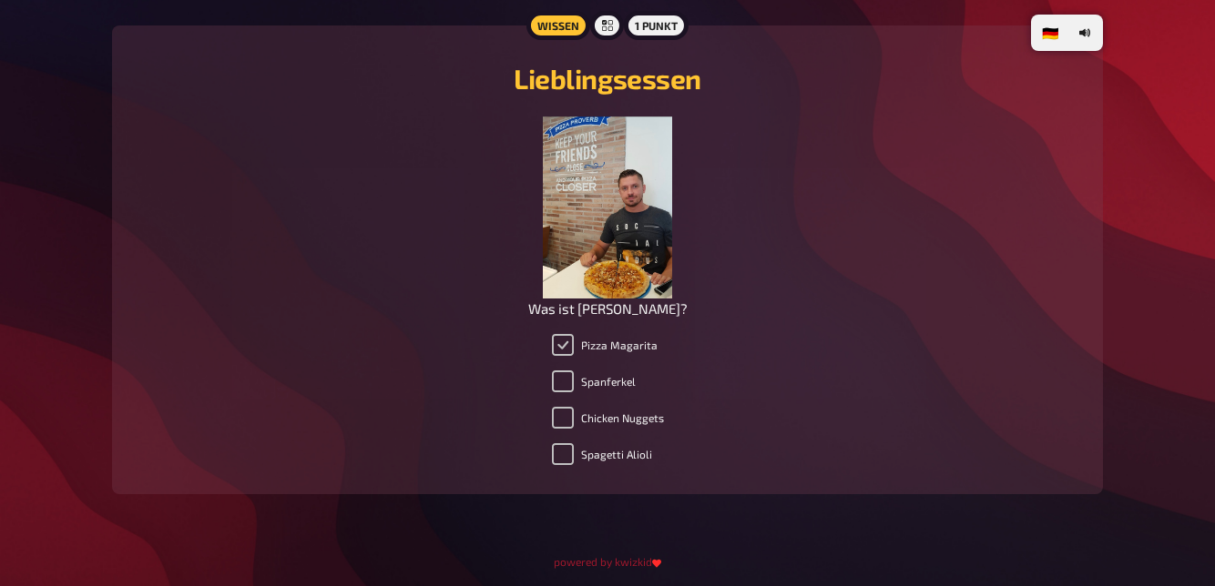
click at [557, 347] on input "Pizza Magarita" at bounding box center [563, 345] width 22 height 22
checkbox input "true"
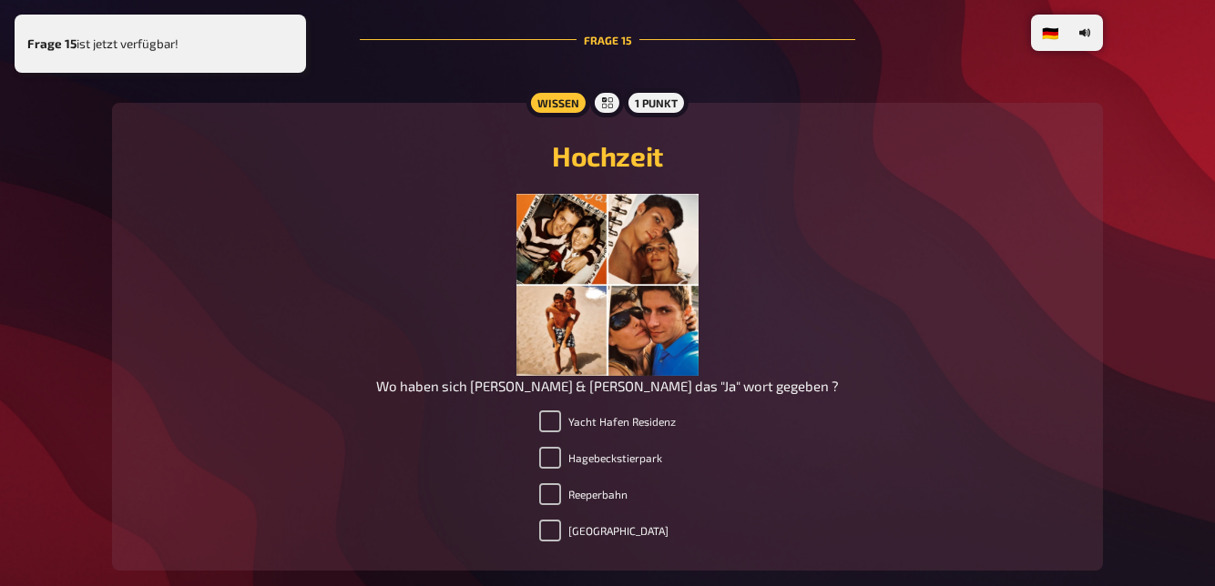
scroll to position [10314, 0]
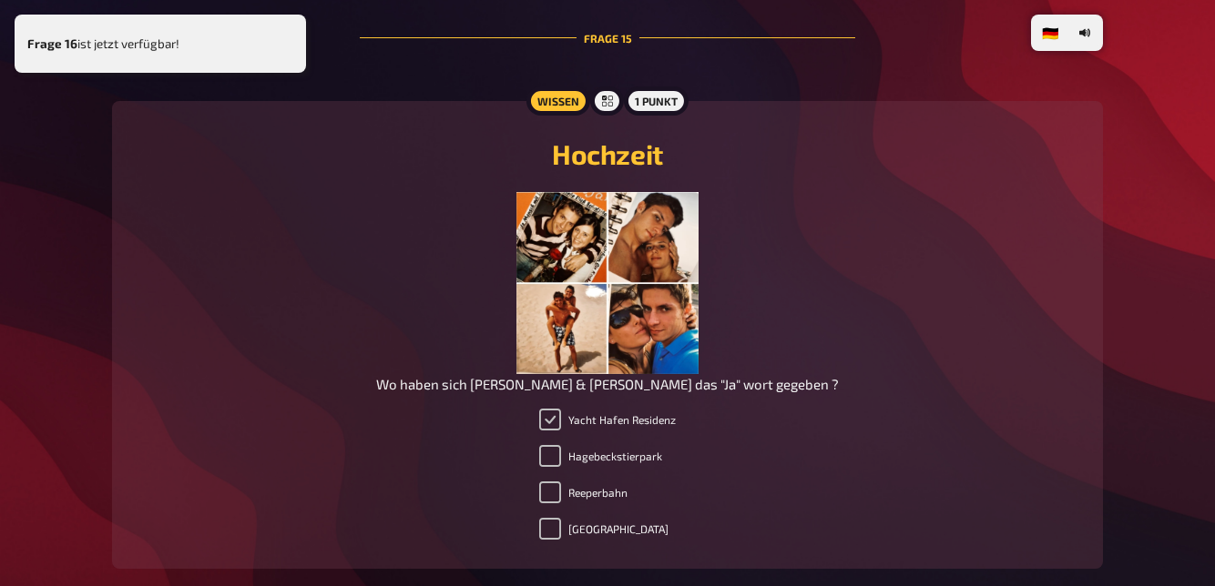
click at [558, 422] on input "Yacht Hafen Residenz" at bounding box center [550, 420] width 22 height 22
checkbox input "true"
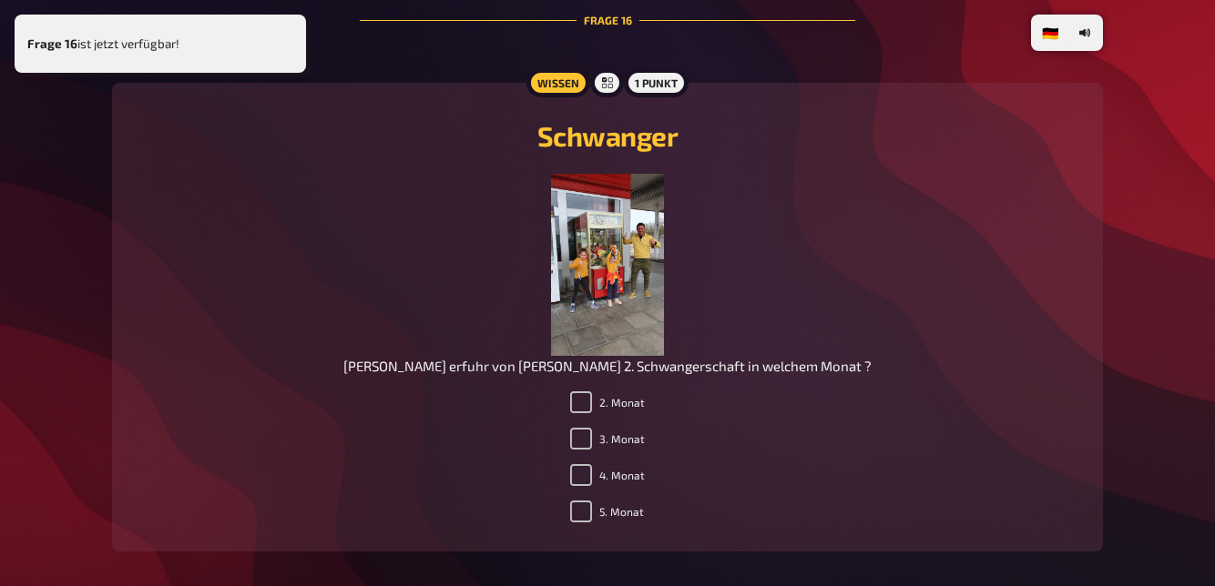
scroll to position [10945, 0]
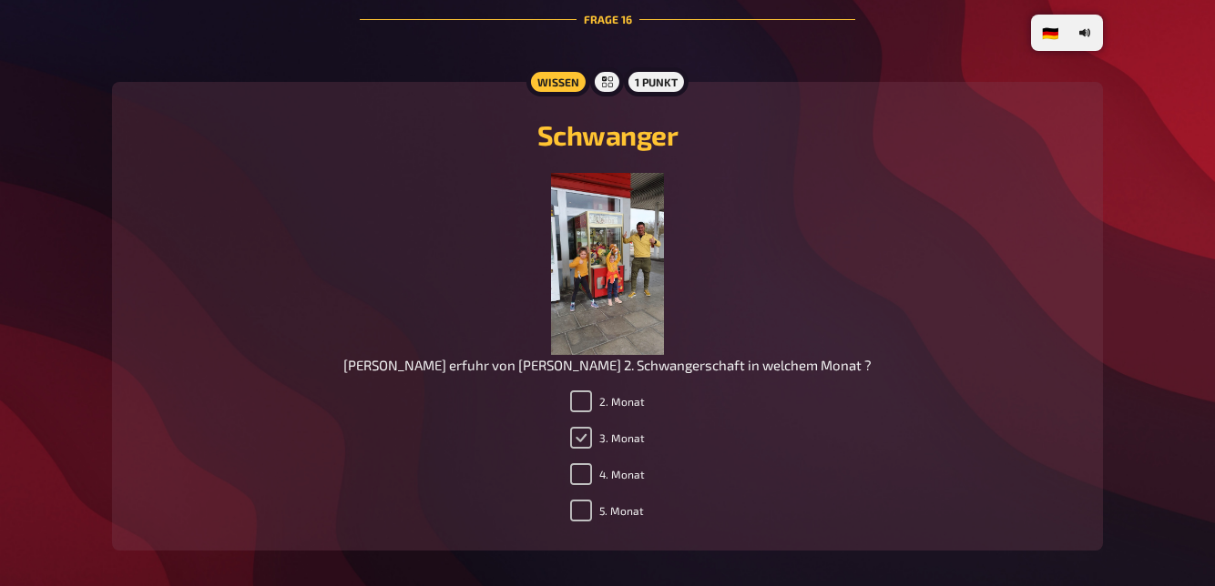
click at [584, 446] on input "3. Monat" at bounding box center [581, 438] width 22 height 22
checkbox input "true"
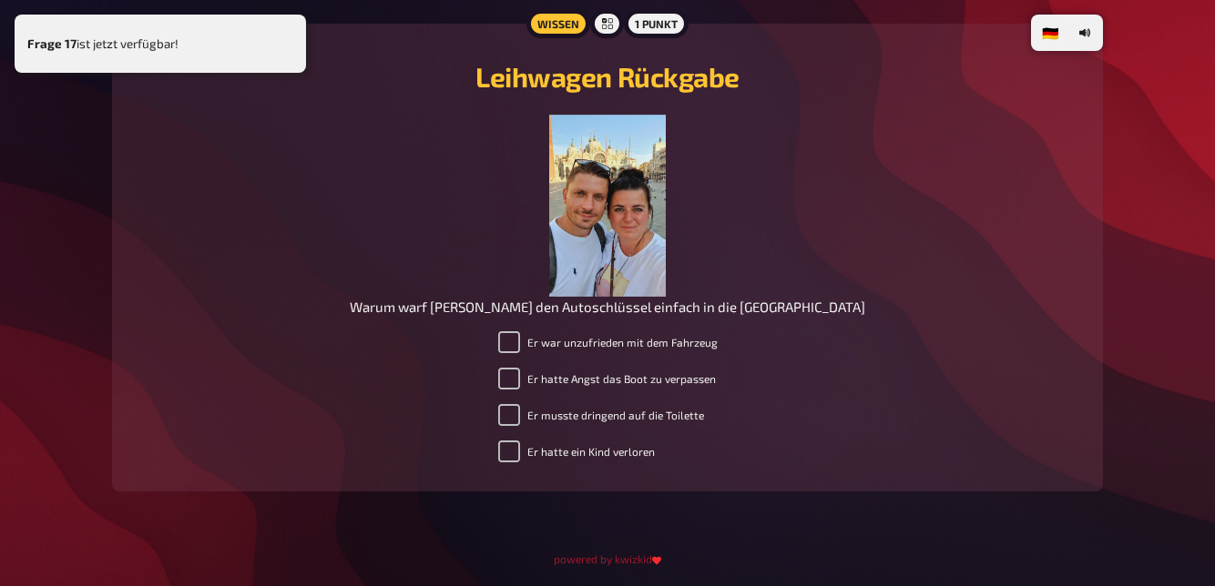
scroll to position [11606, 0]
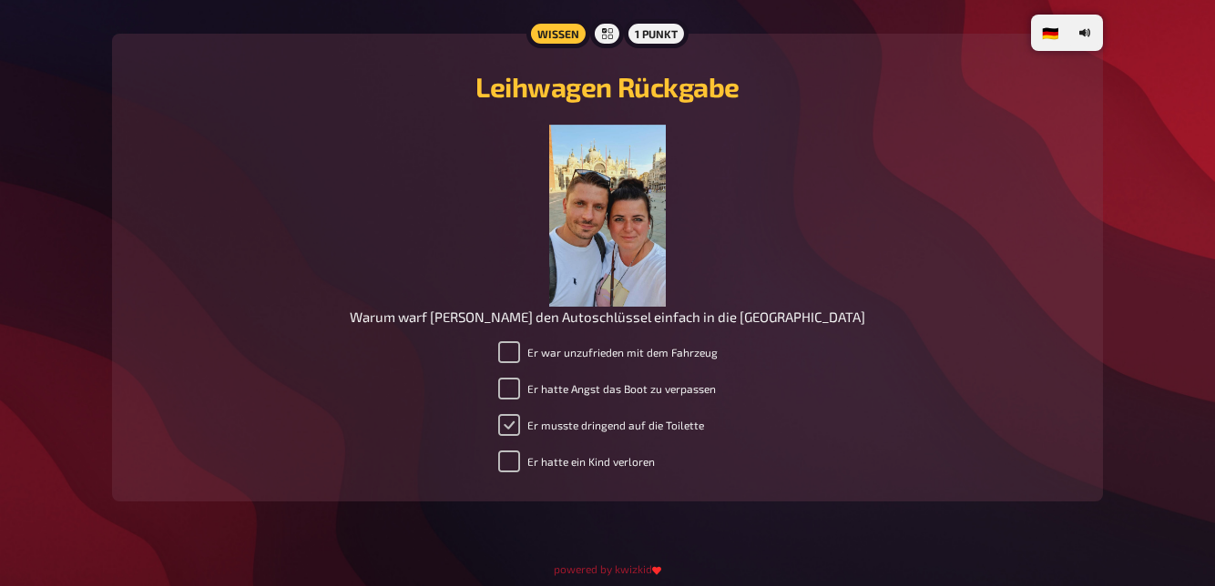
click at [500, 432] on input "Er musste dringend auf die Toilette" at bounding box center [509, 425] width 22 height 22
checkbox input "true"
click at [505, 399] on input "Er hatte Angst das Boot zu verpassen" at bounding box center [509, 389] width 22 height 22
checkbox input "true"
checkbox input "false"
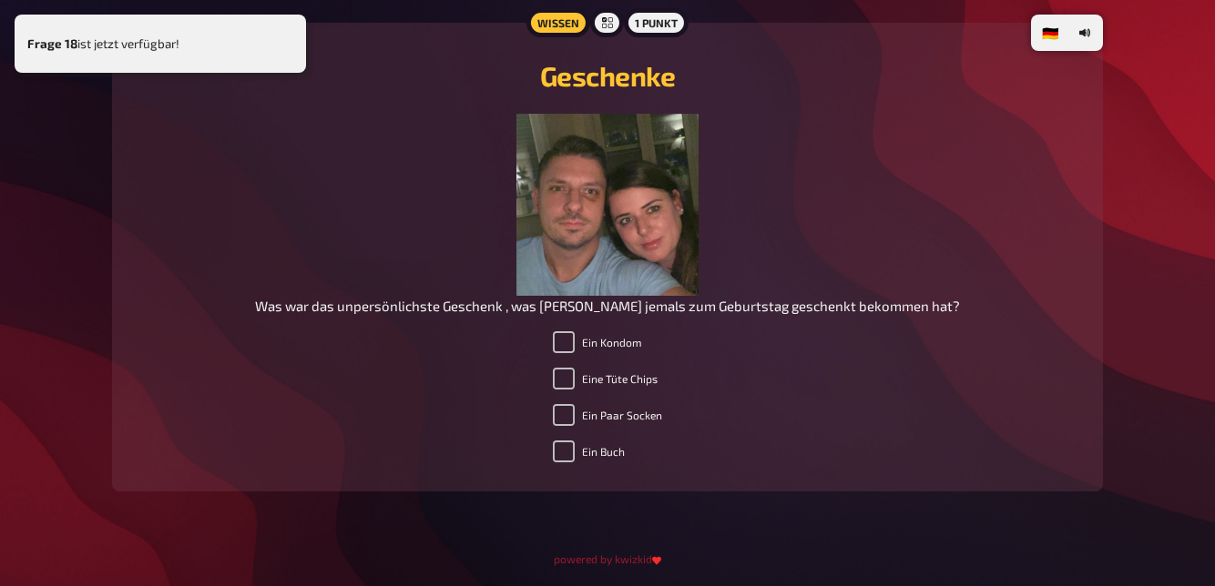
scroll to position [12220, 0]
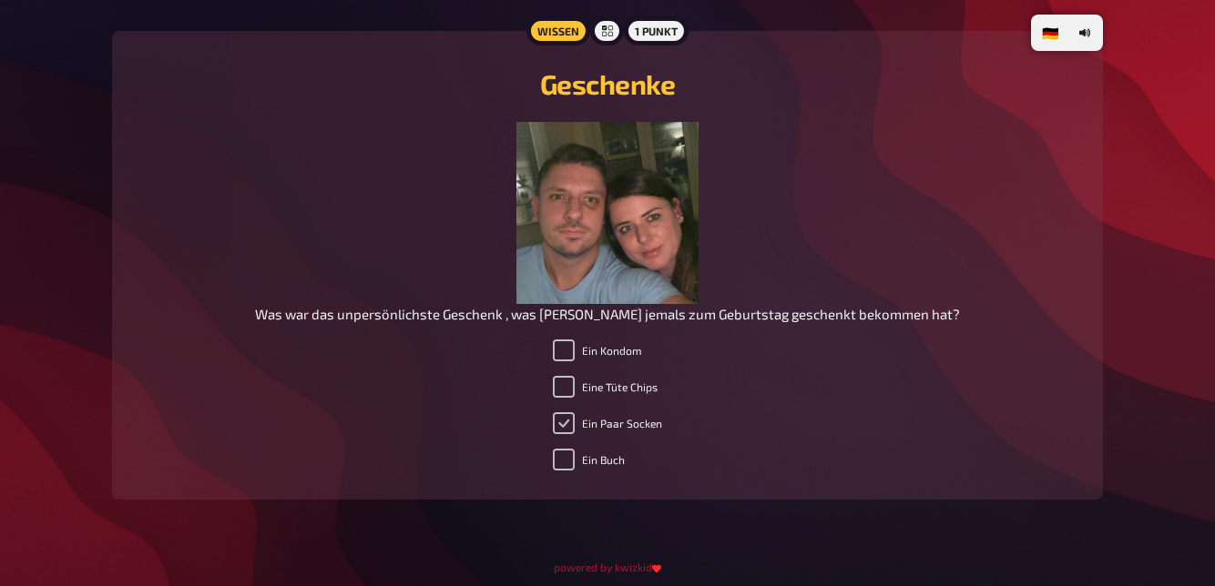
click at [558, 434] on input "Ein Paar Socken" at bounding box center [564, 423] width 22 height 22
checkbox input "true"
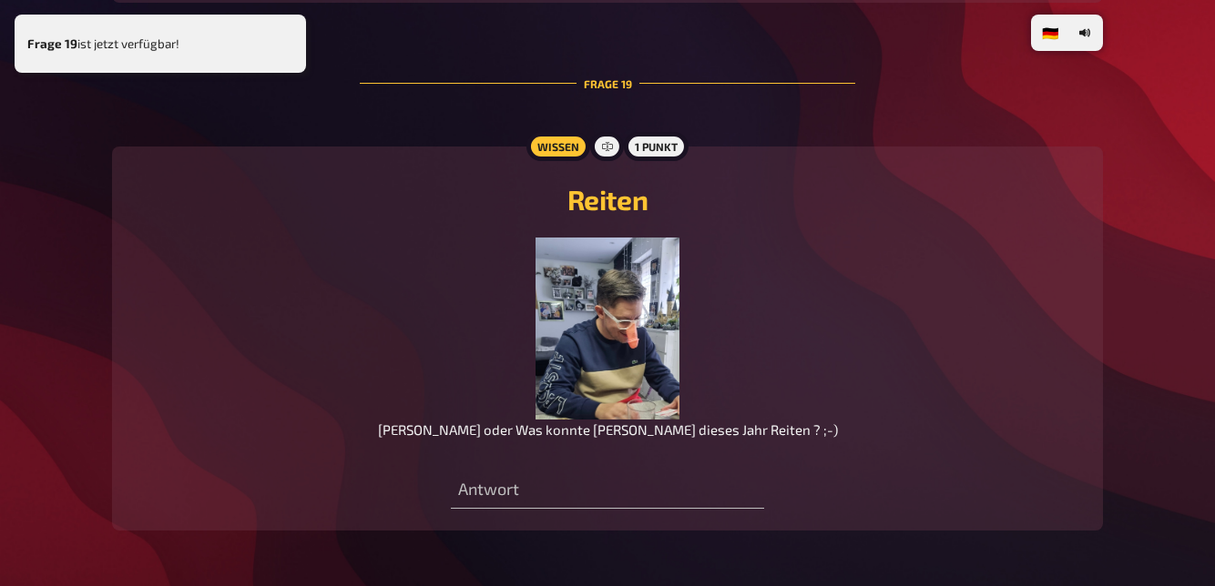
scroll to position [12757, 0]
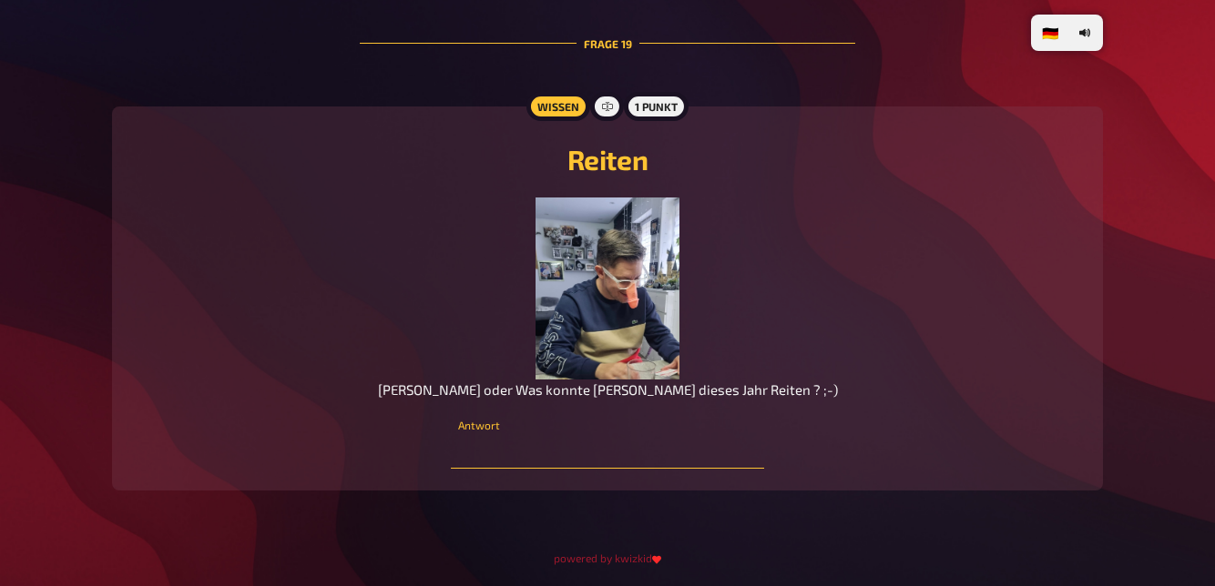
click at [628, 442] on input "text" at bounding box center [607, 450] width 312 height 36
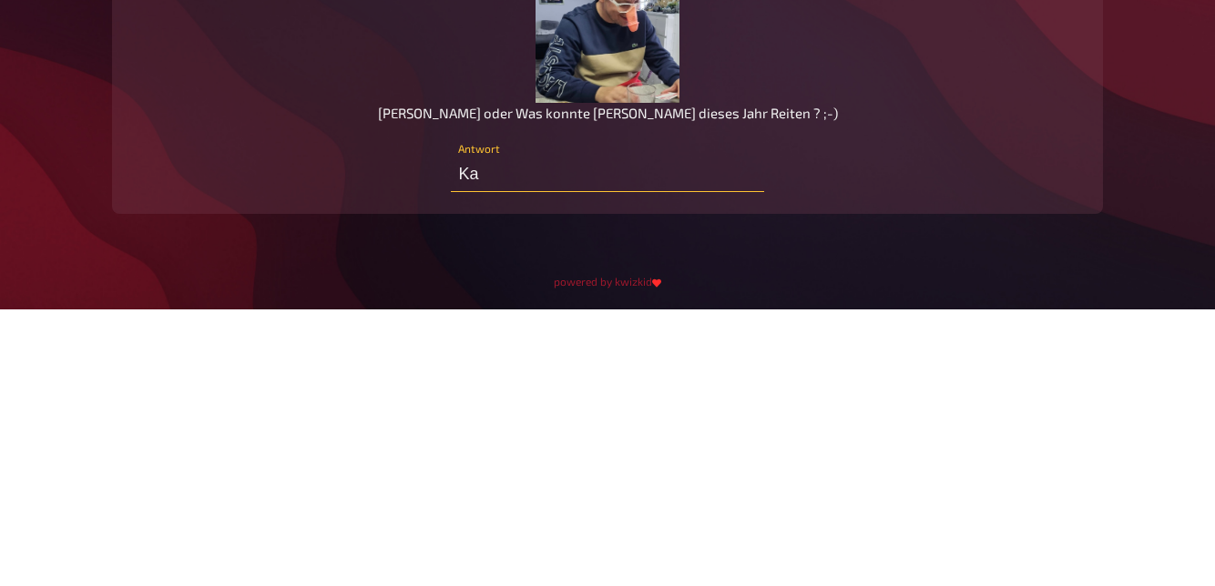
type input "K"
type input "Elefant"
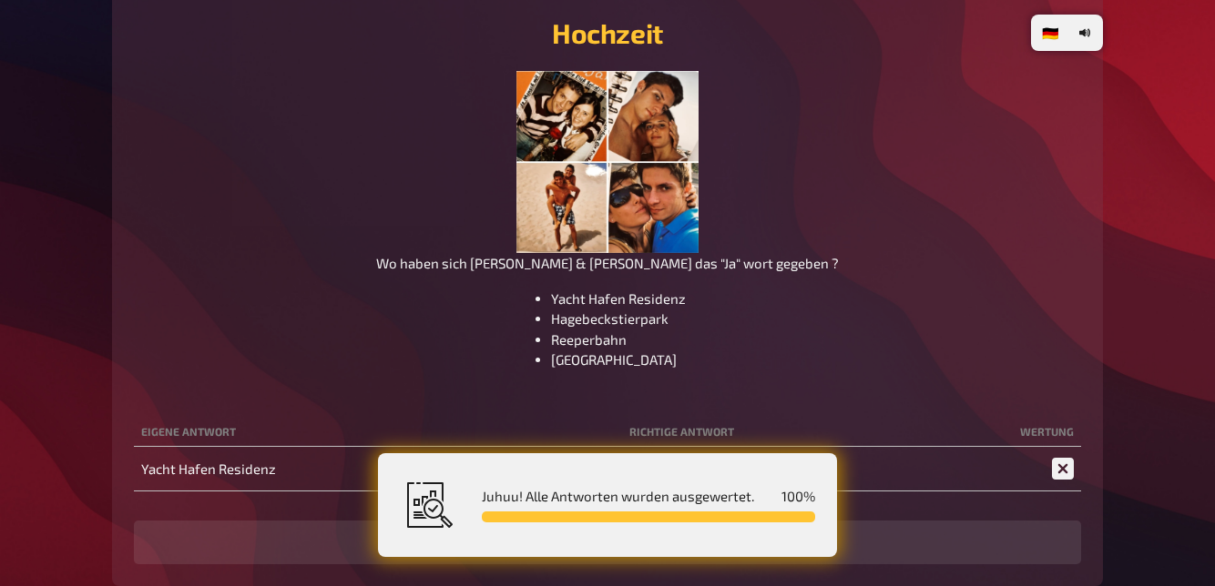
scroll to position [12262, 0]
click at [676, 535] on div "Juhuu! Alle Antworten wurden ausgewertet. 100 %" at bounding box center [637, 505] width 355 height 60
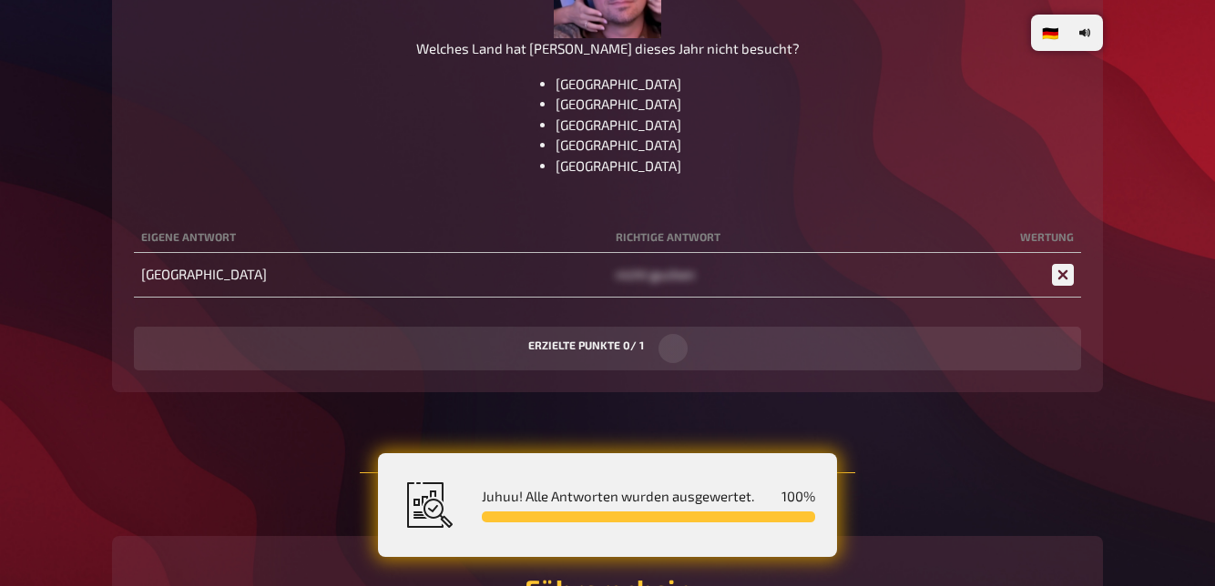
scroll to position [6531, 0]
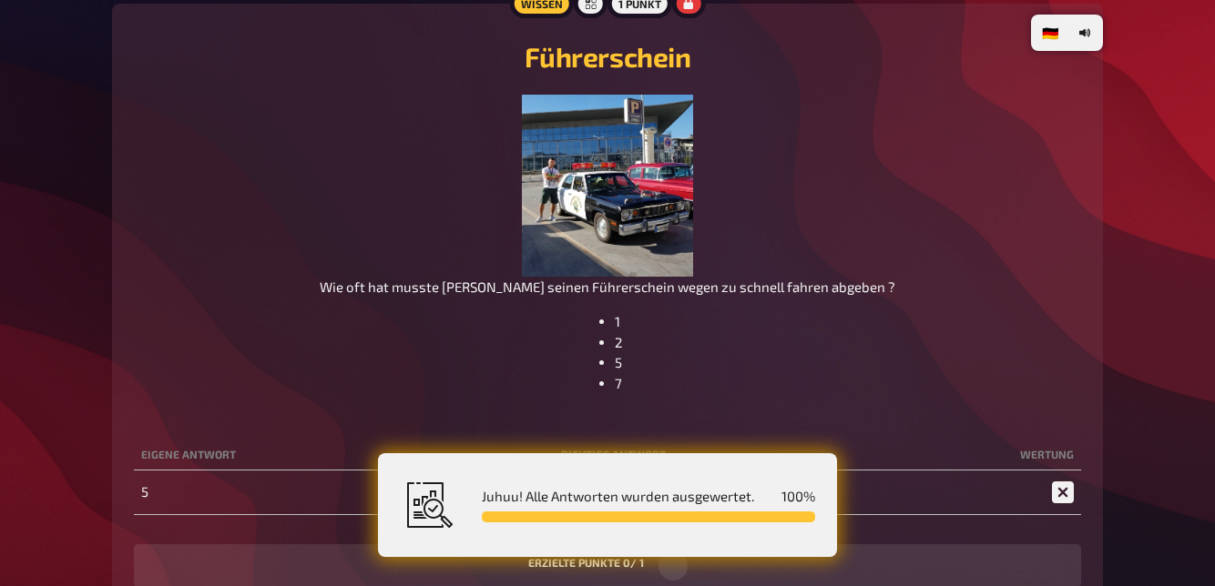
click at [147, 414] on div "Führerschein Wie oft hat musste [PERSON_NAME] seinen Führerschein wegen zu schn…" at bounding box center [607, 306] width 947 height 563
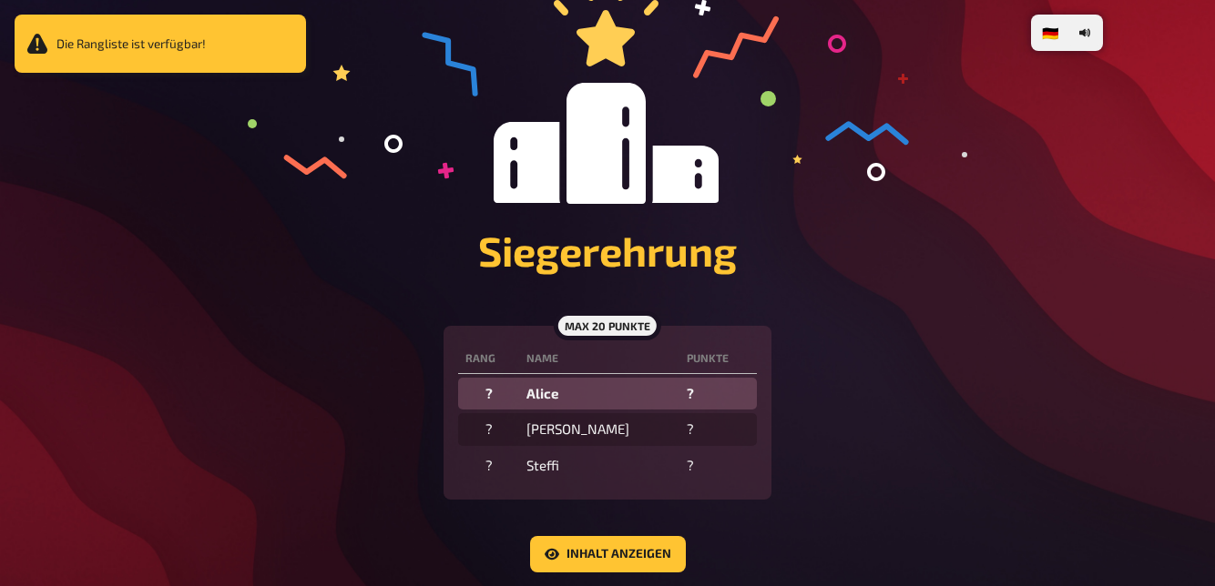
scroll to position [280, 0]
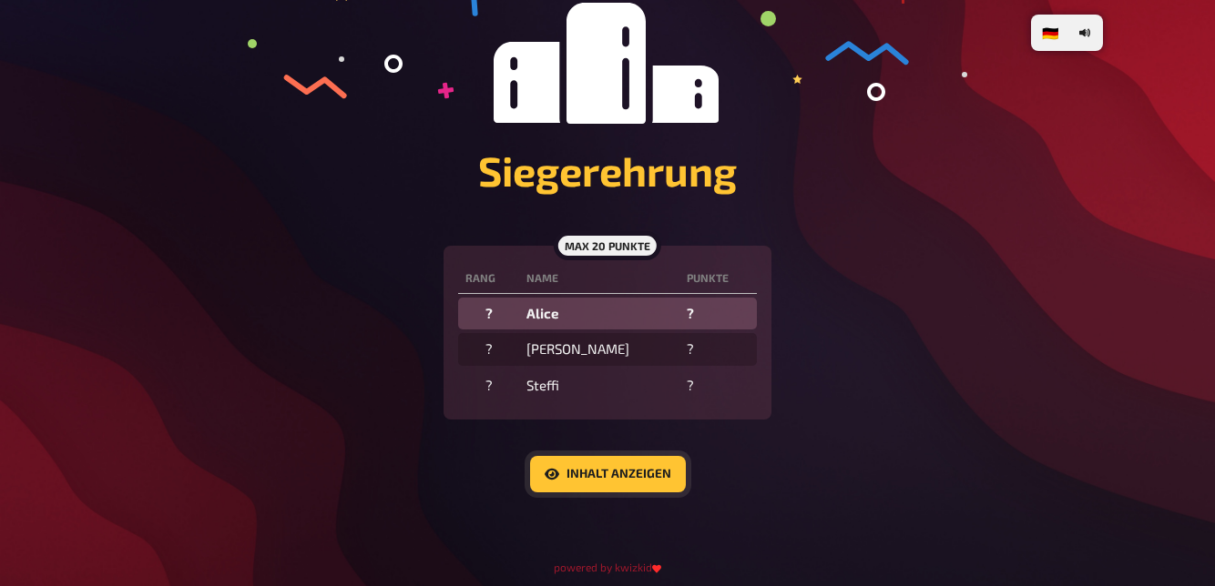
click at [626, 479] on button "Inhalt anzeigen" at bounding box center [608, 474] width 156 height 36
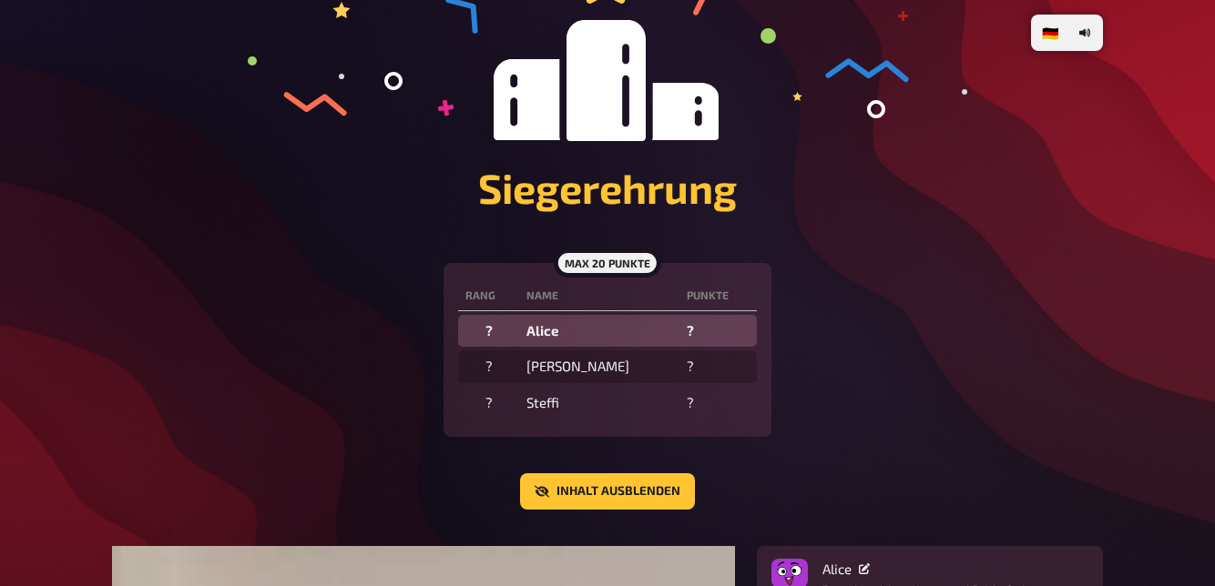
scroll to position [264, 0]
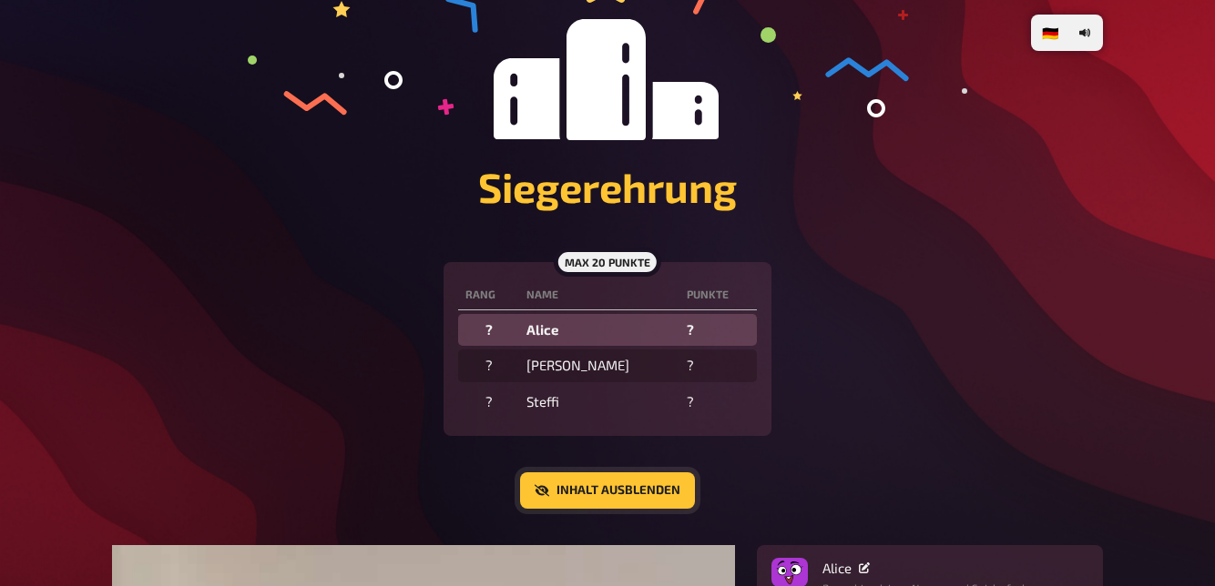
click at [632, 504] on button "Inhalt ausblenden" at bounding box center [607, 491] width 175 height 36
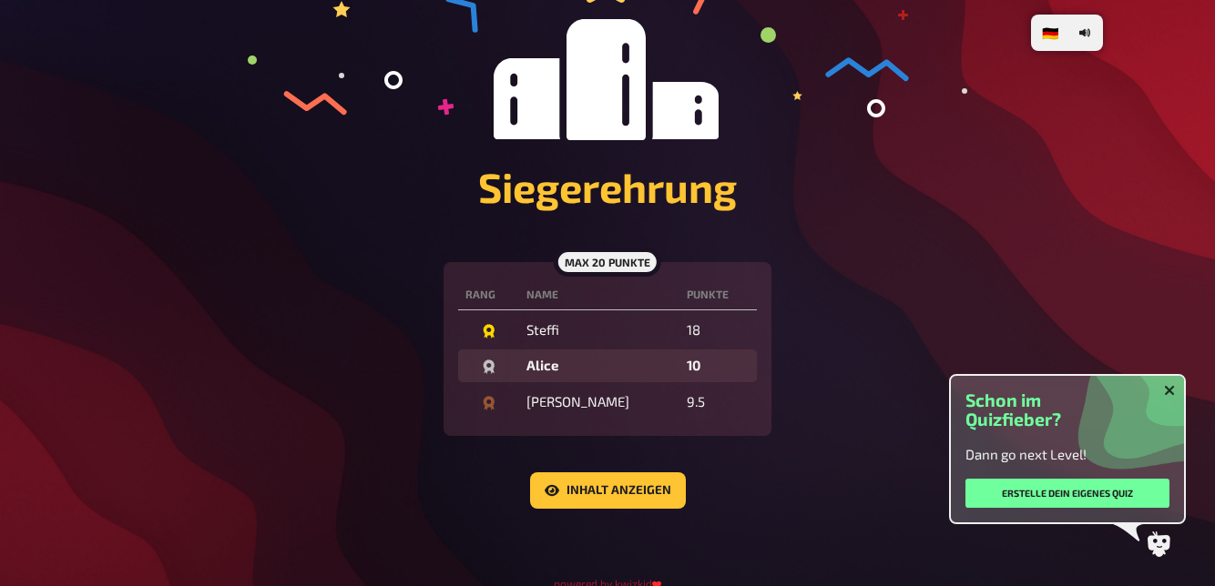
click at [1163, 396] on button "Schließen" at bounding box center [1168, 390] width 29 height 11
click at [1164, 396] on icon "Schließen" at bounding box center [1169, 390] width 11 height 11
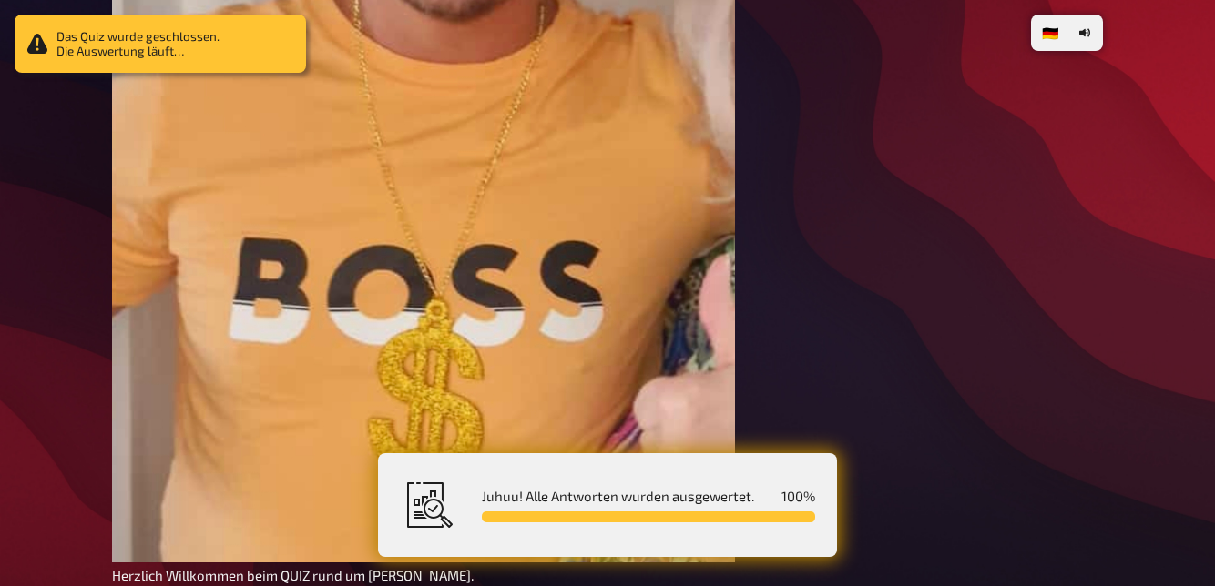
scroll to position [1058, 0]
